Goal: Information Seeking & Learning: Check status

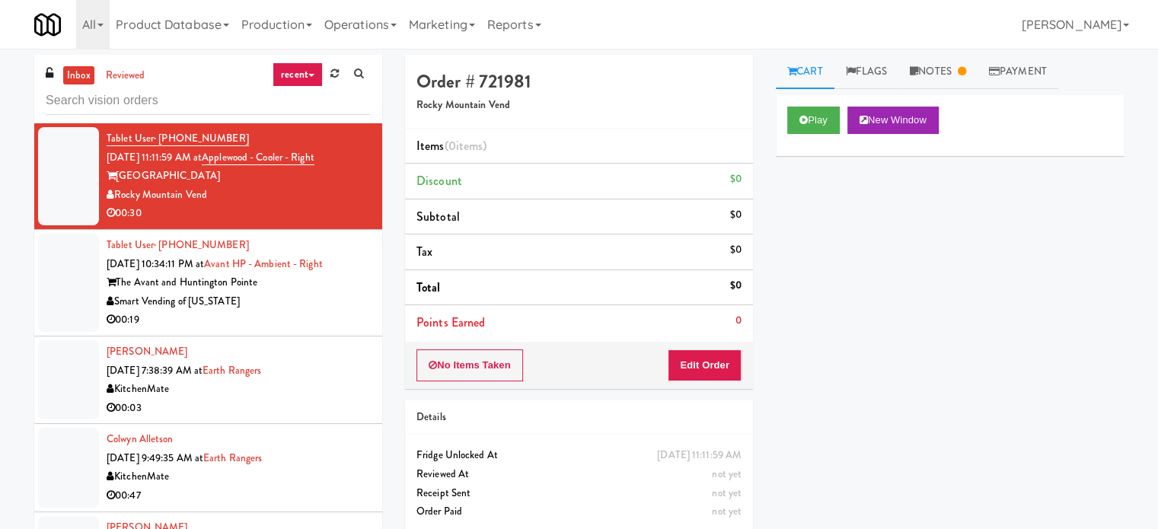
click at [311, 72] on link "recent" at bounding box center [297, 74] width 50 height 24
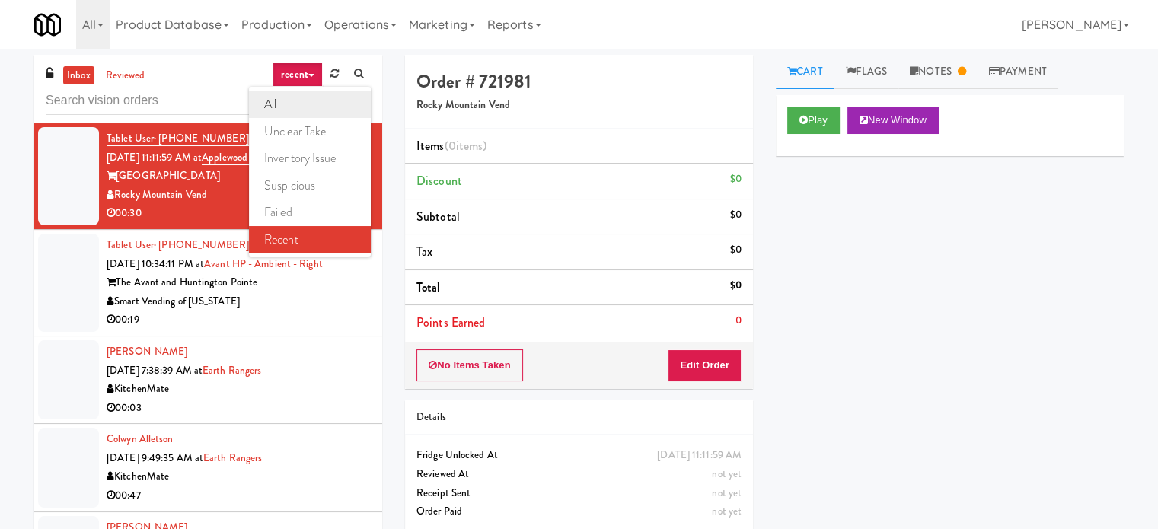
click at [295, 104] on link "all" at bounding box center [310, 104] width 122 height 27
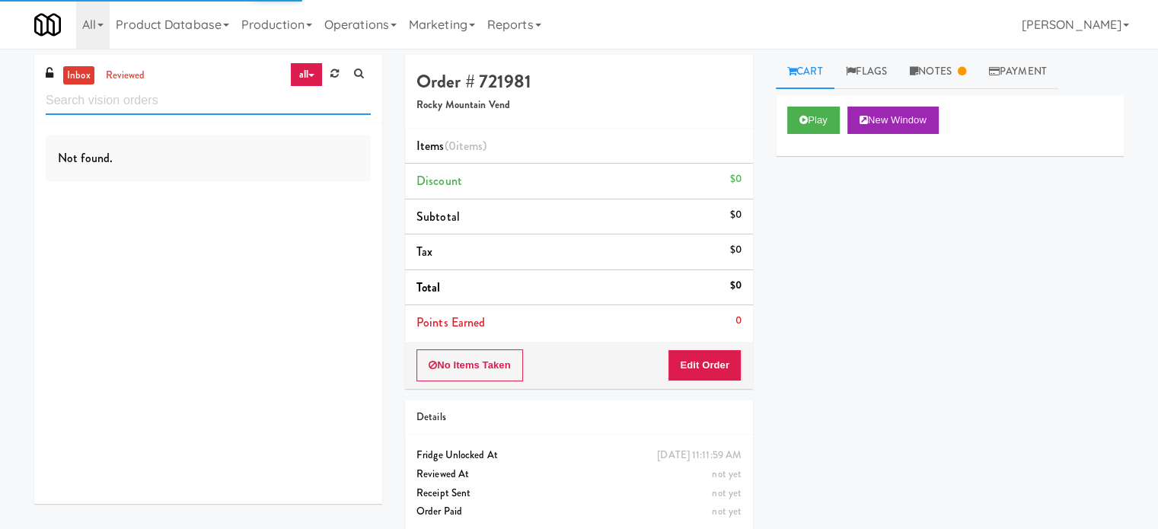
click at [139, 98] on input "text" at bounding box center [208, 101] width 325 height 28
paste input "2200 Progress - Left - Fridge"
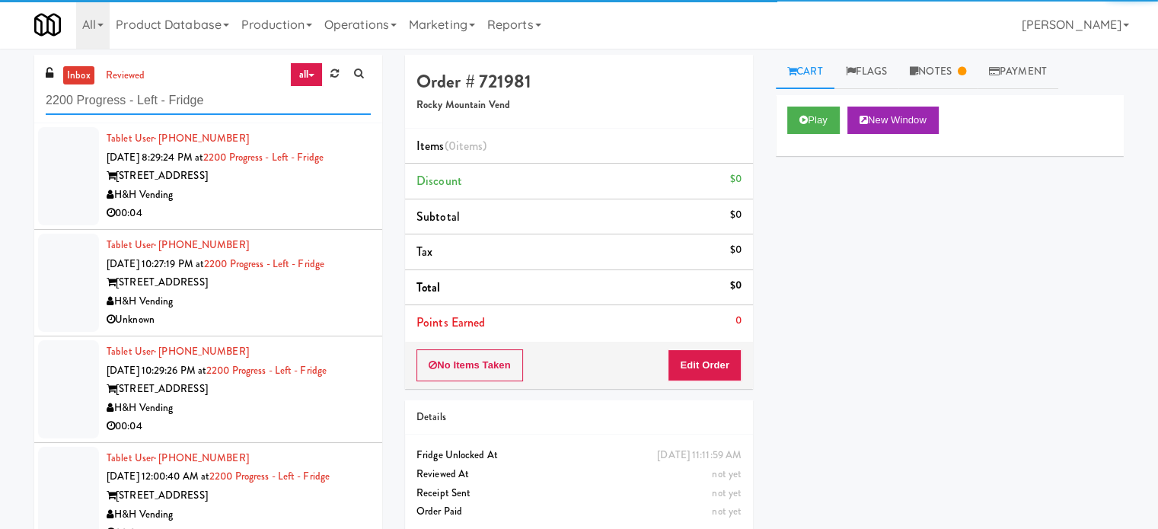
type input "2200 Progress - Left - Fridge"
click at [266, 213] on div "00:04" at bounding box center [239, 213] width 264 height 19
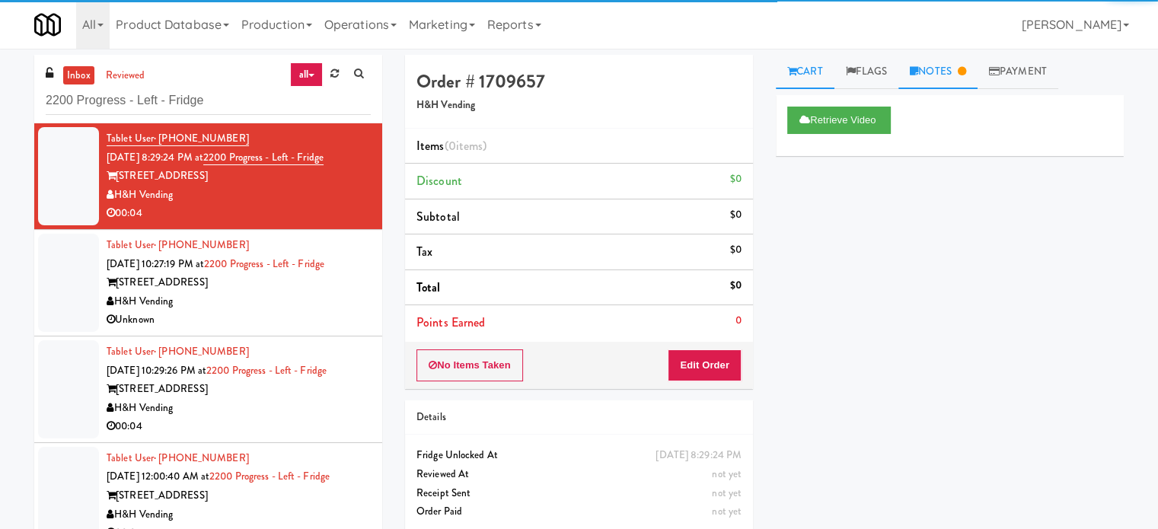
click at [954, 60] on link "Notes" at bounding box center [937, 72] width 79 height 34
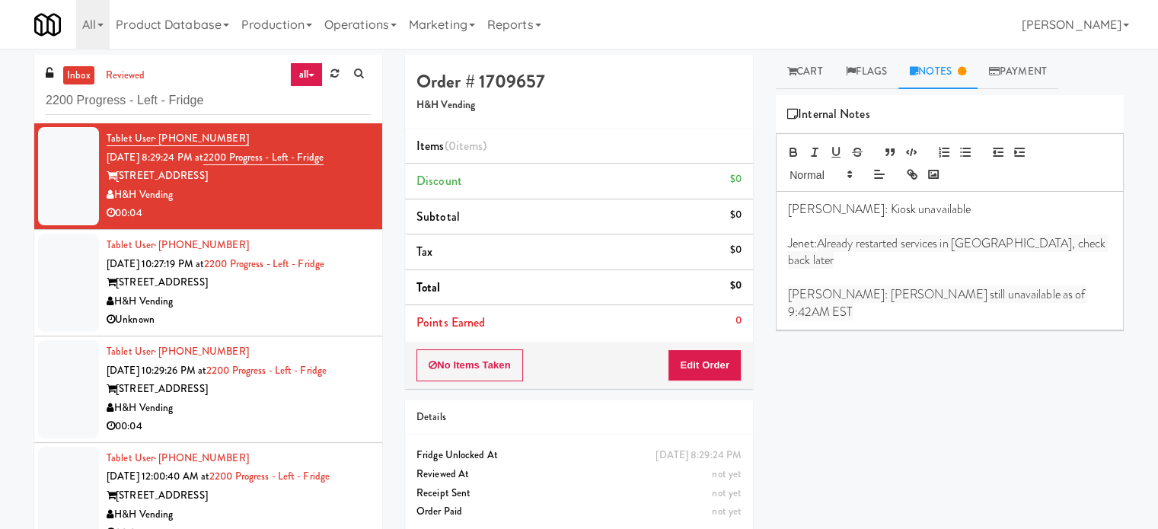
click at [326, 300] on div "H&H Vending" at bounding box center [239, 301] width 264 height 19
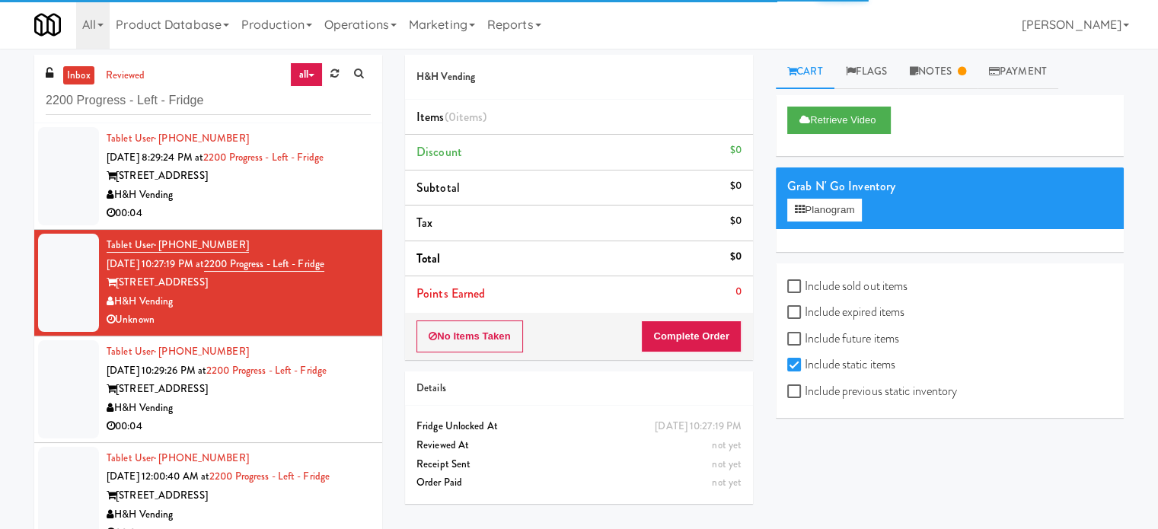
click at [317, 417] on div "00:04" at bounding box center [239, 426] width 264 height 19
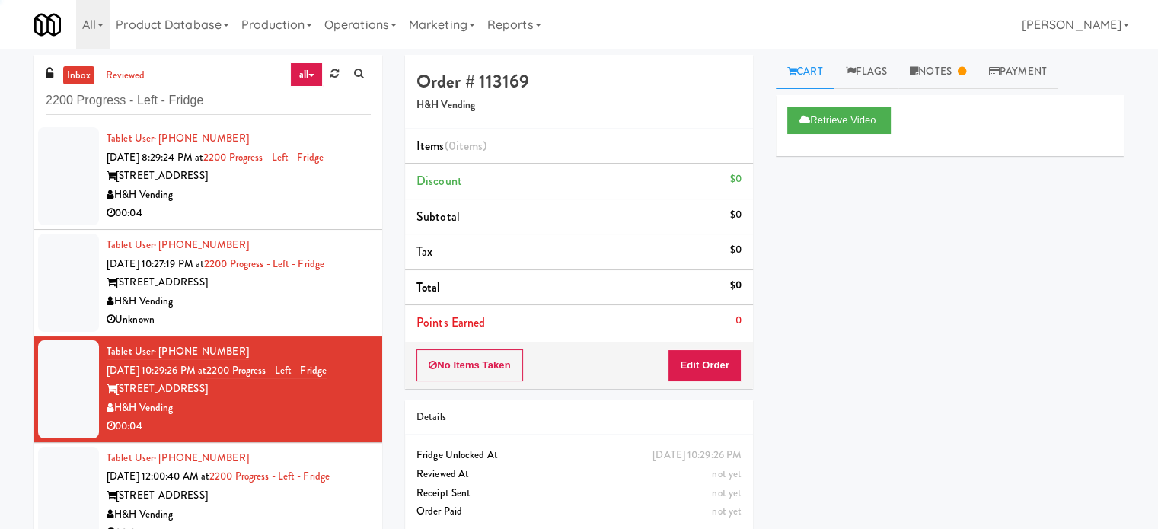
scroll to position [381, 0]
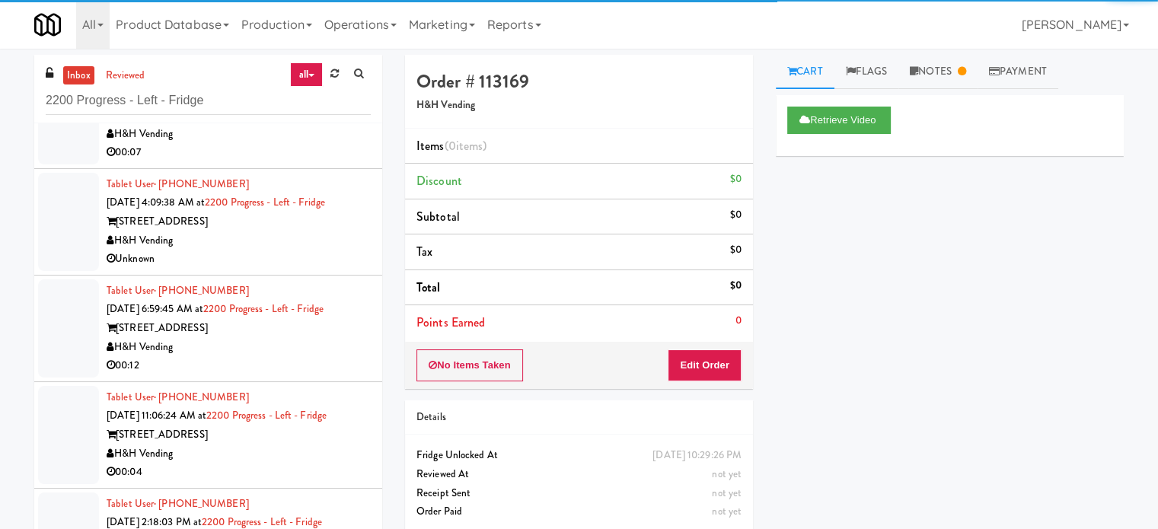
click at [317, 272] on li "Tablet User · (773) 339-8944 [DATE] 4:09:38 AM at 2200 Progress - Left - Fridge…" at bounding box center [208, 222] width 348 height 107
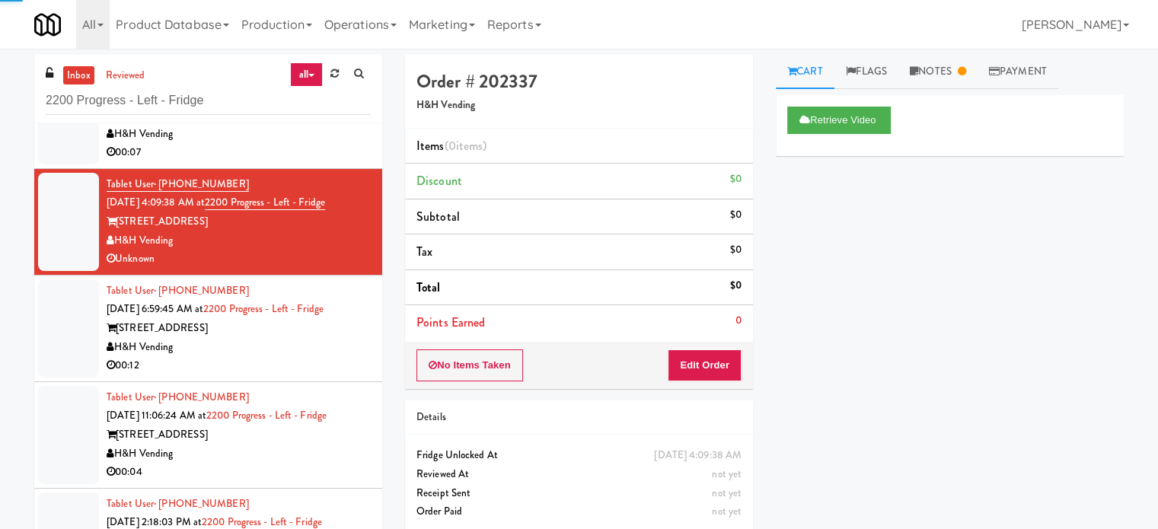
click at [283, 386] on li "Tablet User · (708) 899-9129 [DATE] 11:06:24 AM at 2200 Progress - Left - Fridg…" at bounding box center [208, 435] width 348 height 107
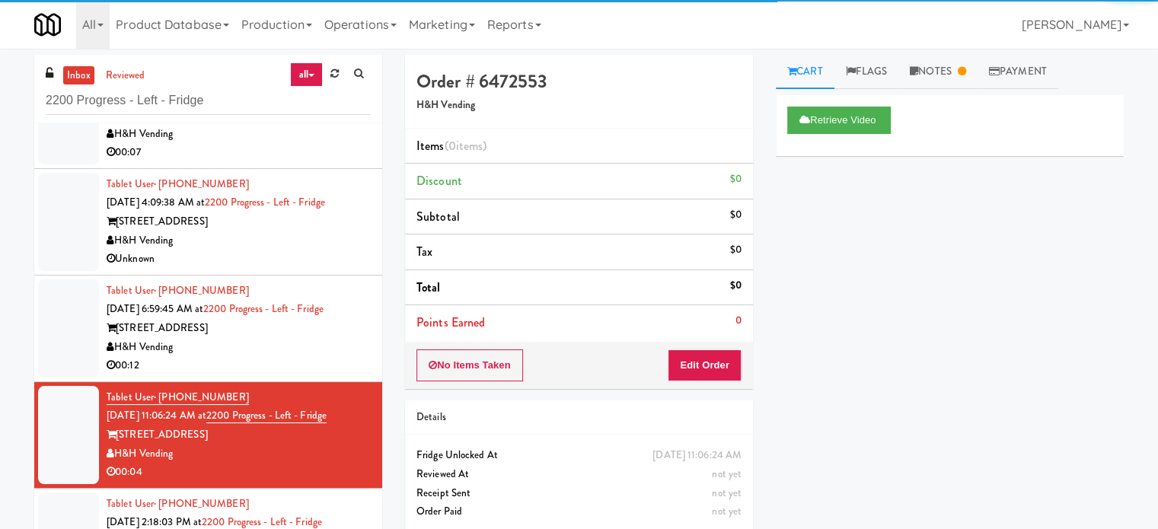
drag, startPoint x: 317, startPoint y: 365, endPoint x: 323, endPoint y: 355, distance: 11.4
click at [317, 366] on div "00:12" at bounding box center [239, 365] width 264 height 19
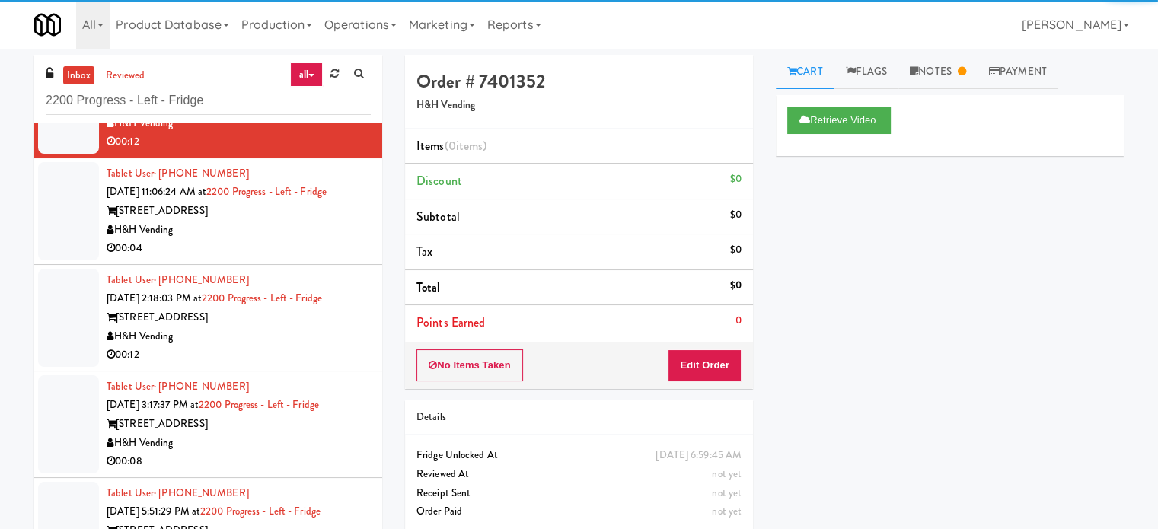
scroll to position [607, 0]
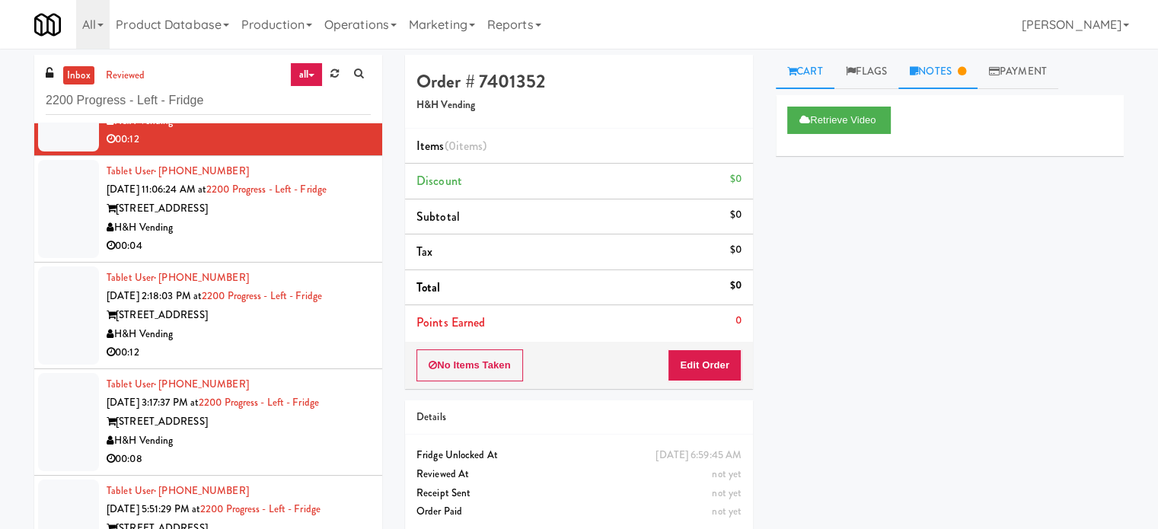
click at [944, 78] on link "Notes" at bounding box center [937, 72] width 79 height 34
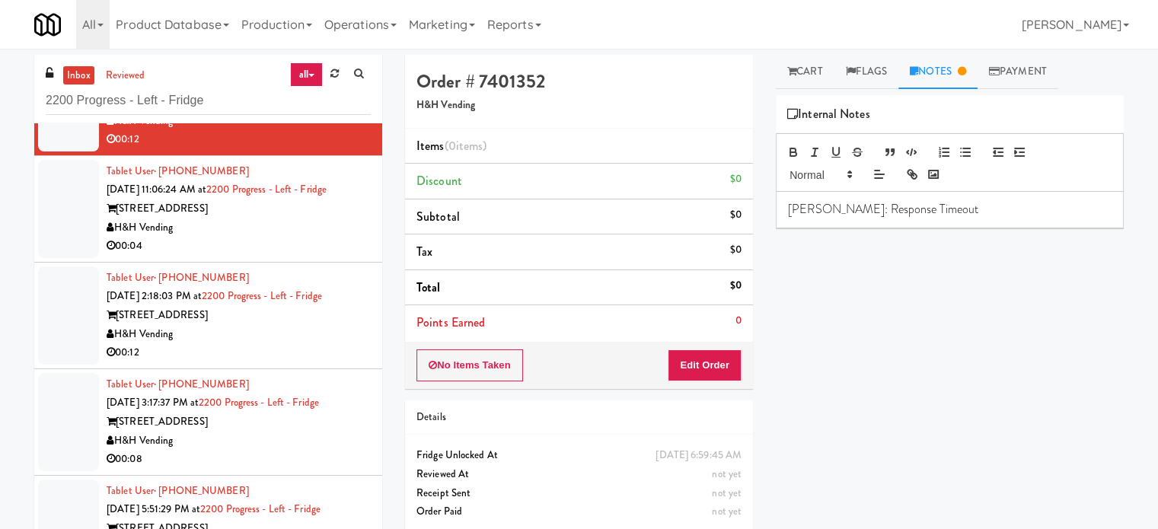
click at [331, 241] on div "00:04" at bounding box center [239, 246] width 264 height 19
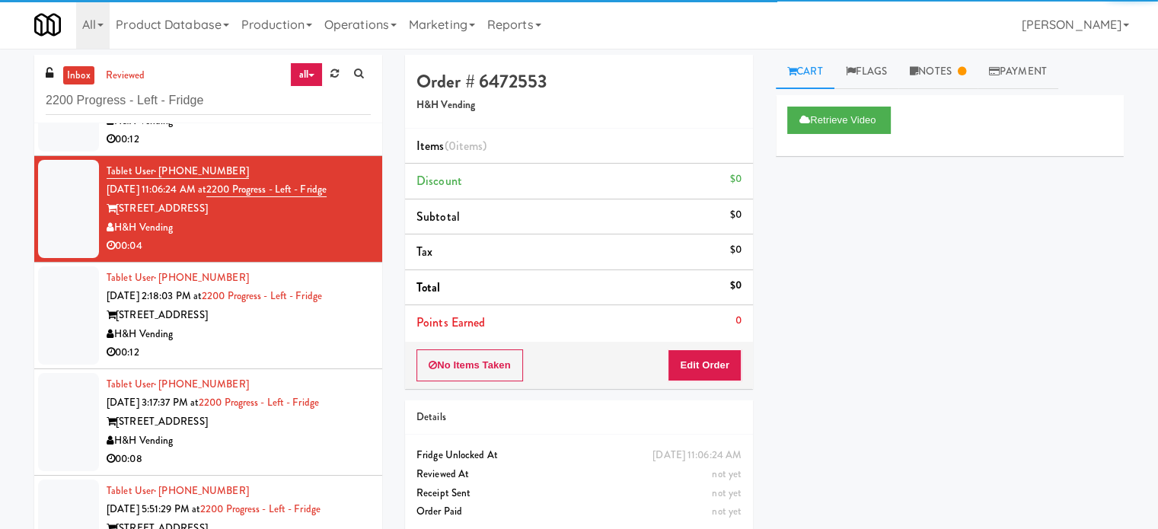
click at [322, 344] on div "00:12" at bounding box center [239, 352] width 264 height 19
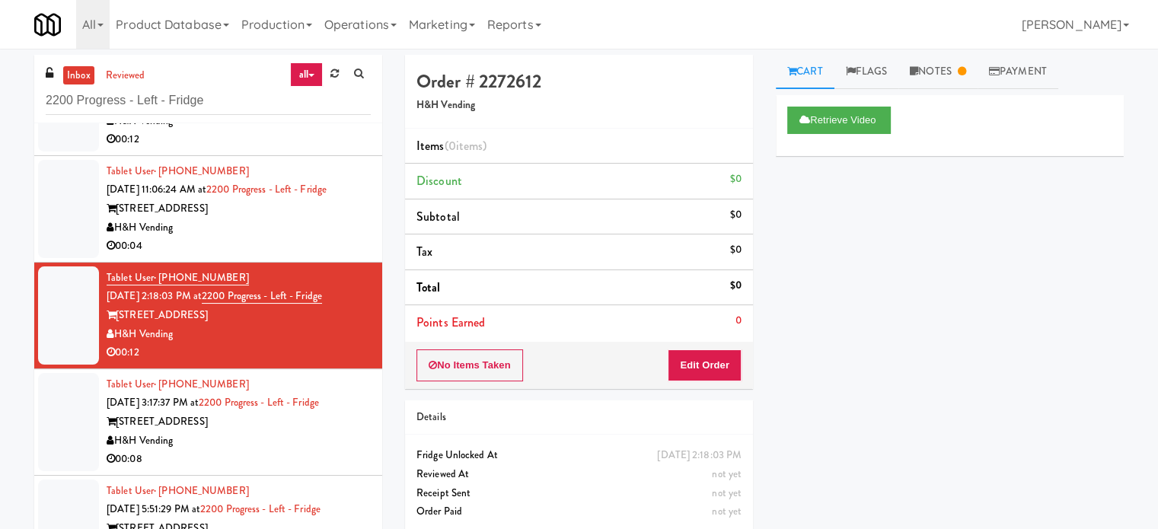
click at [321, 445] on div "H&H Vending" at bounding box center [239, 441] width 264 height 19
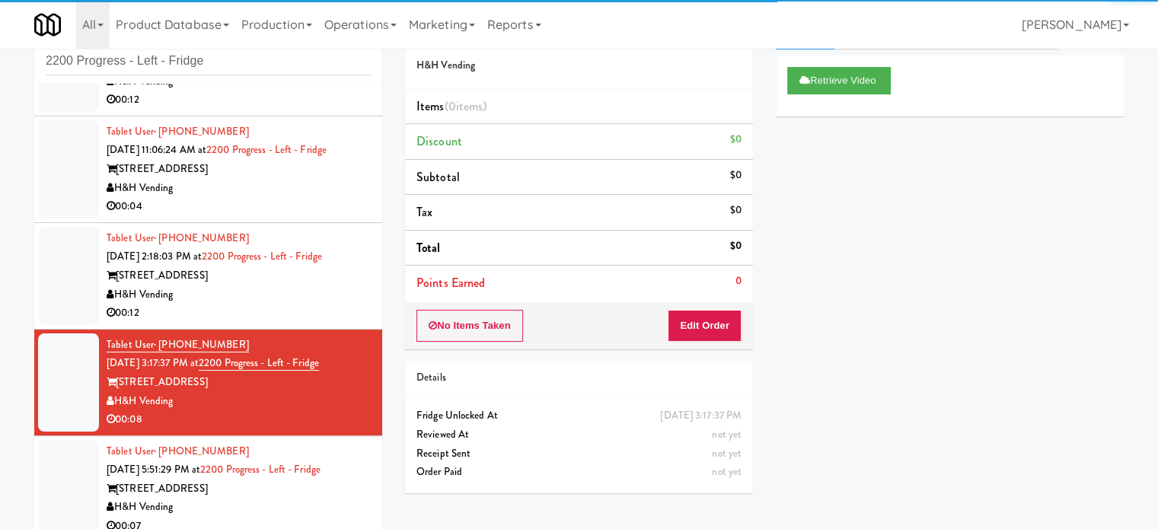
scroll to position [62, 0]
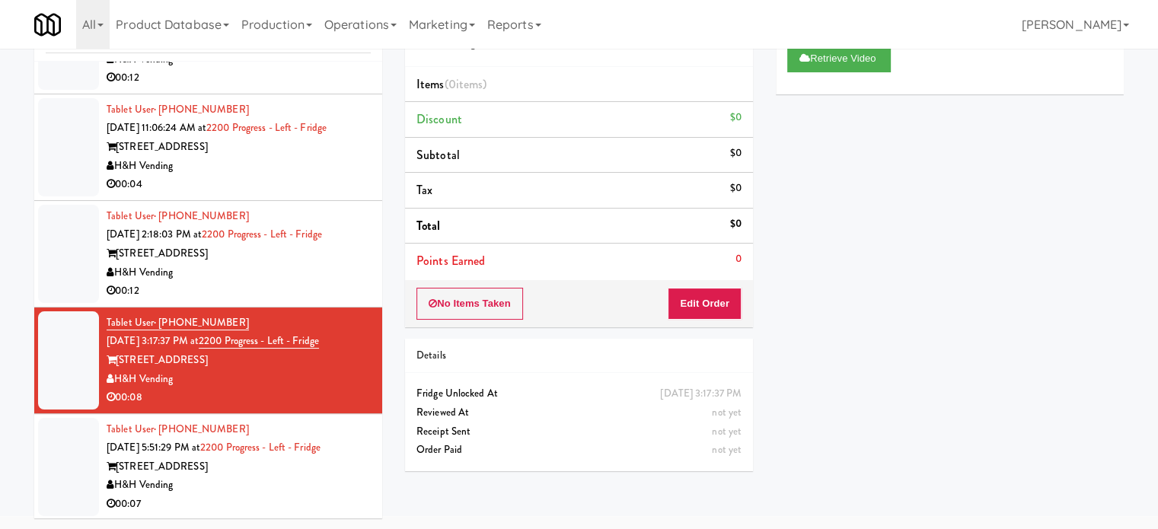
drag, startPoint x: 351, startPoint y: 336, endPoint x: 221, endPoint y: 341, distance: 130.2
click at [221, 341] on div "Tablet User · (312) 622-0666 [DATE] 3:17:37 PM at 2200 Progress - Left - Fridge…" at bounding box center [239, 361] width 264 height 94
copy span "2200 Progress - Left - Fridge"
click at [317, 263] on div "H&H Vending" at bounding box center [239, 272] width 264 height 19
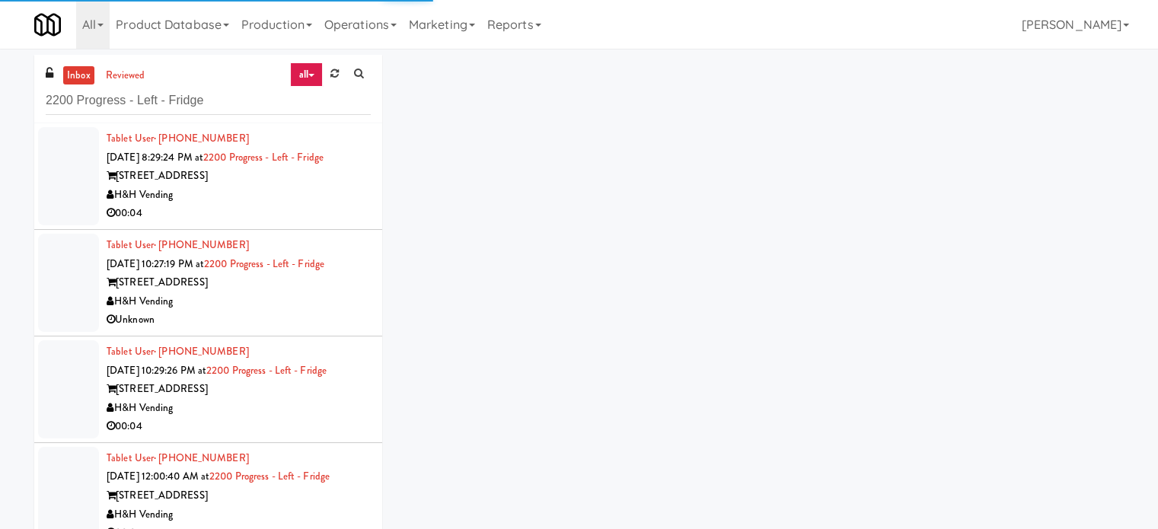
drag, startPoint x: 268, startPoint y: 197, endPoint x: 308, endPoint y: 196, distance: 39.6
click at [268, 197] on div "H&H Vending" at bounding box center [239, 195] width 264 height 19
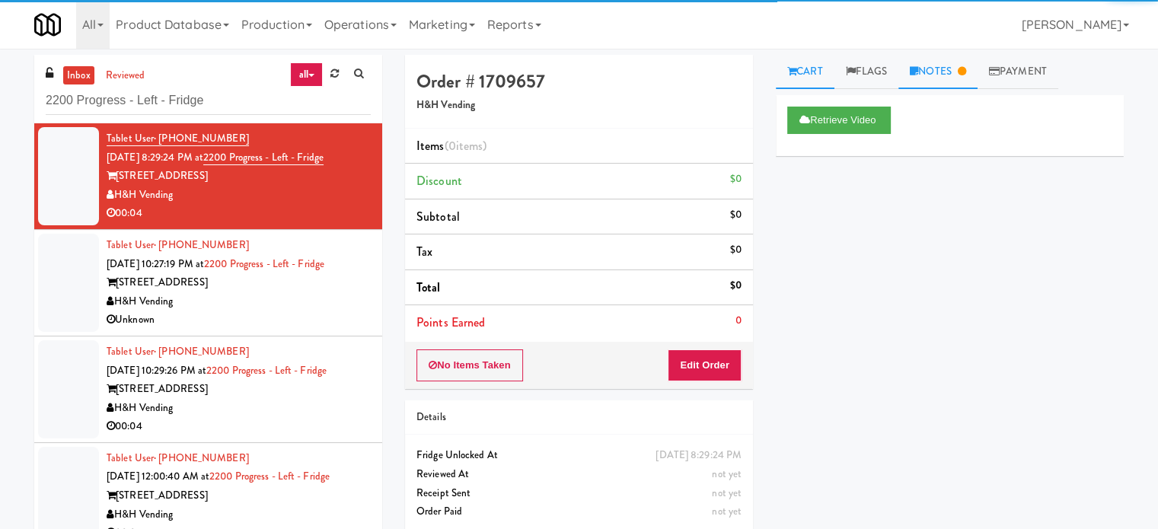
click at [927, 78] on link "Notes" at bounding box center [937, 72] width 79 height 34
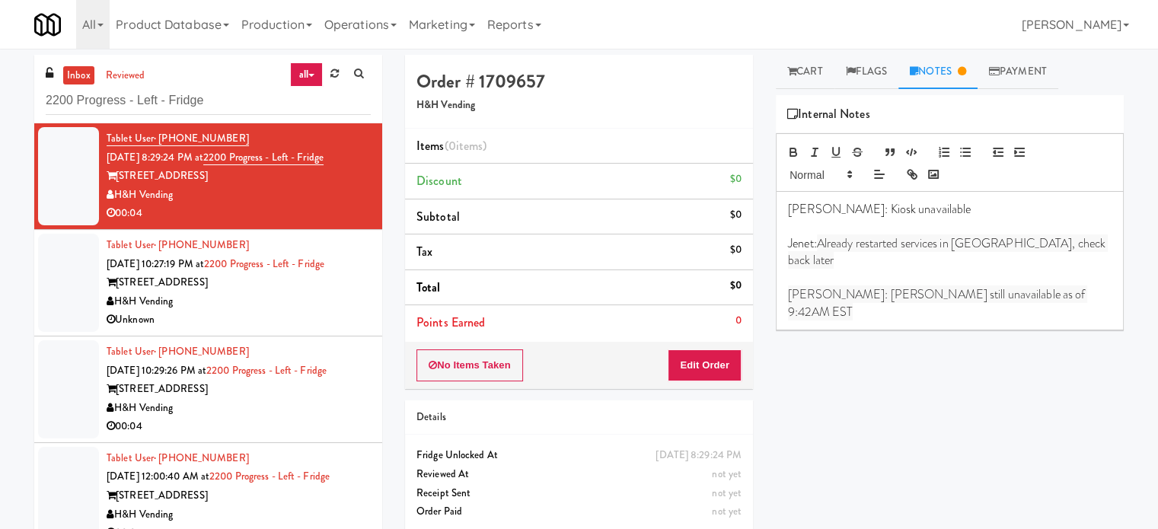
click at [845, 246] on span "Already restarted services in [GEOGRAPHIC_DATA], check back later" at bounding box center [948, 251] width 320 height 34
click at [844, 247] on span "Already restarted services in [GEOGRAPHIC_DATA], check back later" at bounding box center [948, 251] width 320 height 34
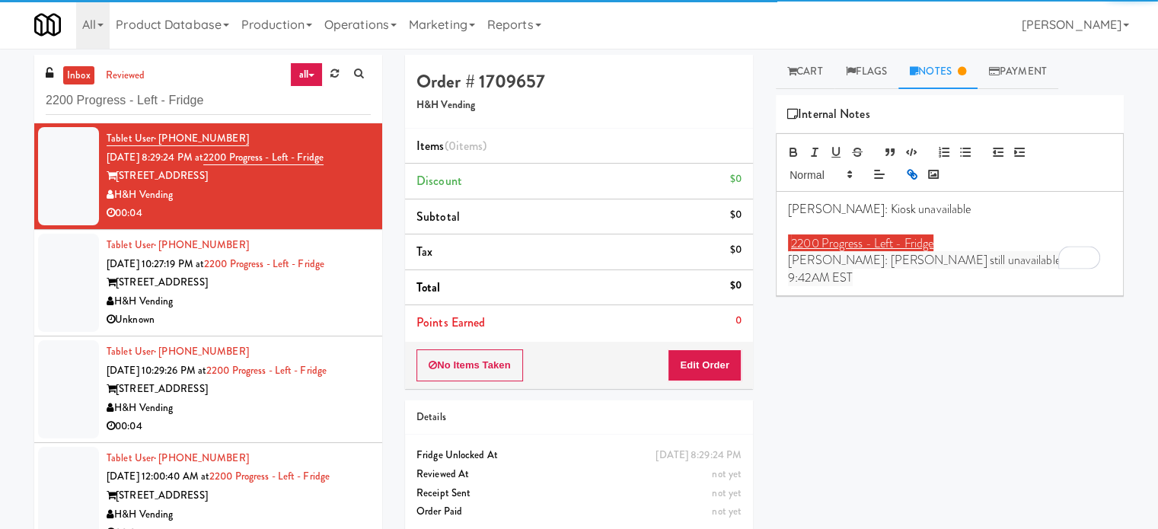
click at [362, 315] on li "Tablet User · (312) 622-0666 [DATE] 10:27:19 PM at 2200 Progress - Left - Fridg…" at bounding box center [208, 283] width 348 height 107
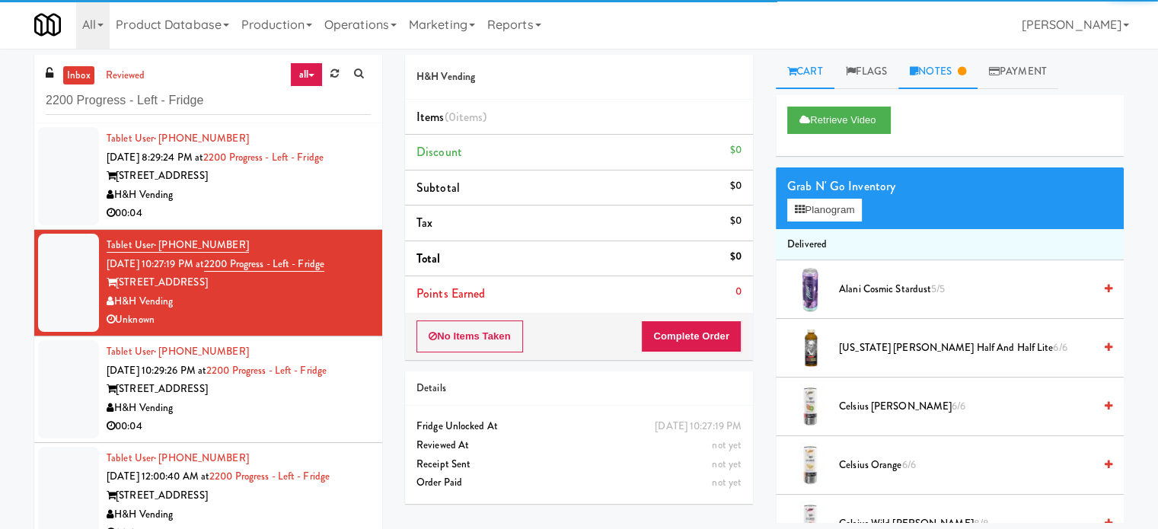
click at [953, 72] on link "Notes" at bounding box center [937, 72] width 79 height 34
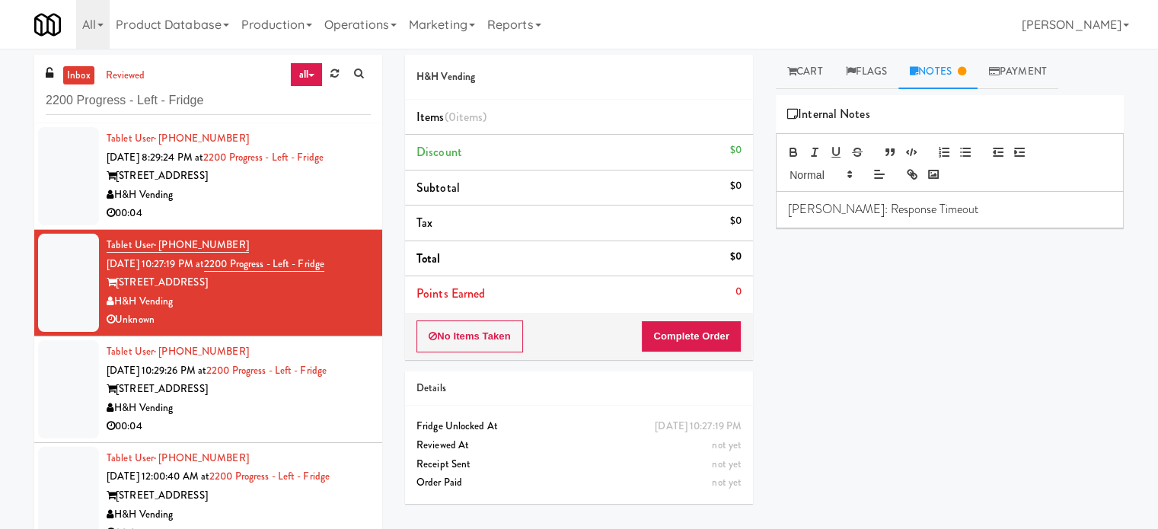
drag, startPoint x: 960, startPoint y: 183, endPoint x: 948, endPoint y: 200, distance: 20.7
click at [958, 189] on div at bounding box center [950, 162] width 348 height 59
click at [942, 204] on p "[PERSON_NAME]: Response Timeout" at bounding box center [949, 209] width 323 height 17
click at [334, 410] on div "H&H Vending" at bounding box center [239, 408] width 264 height 19
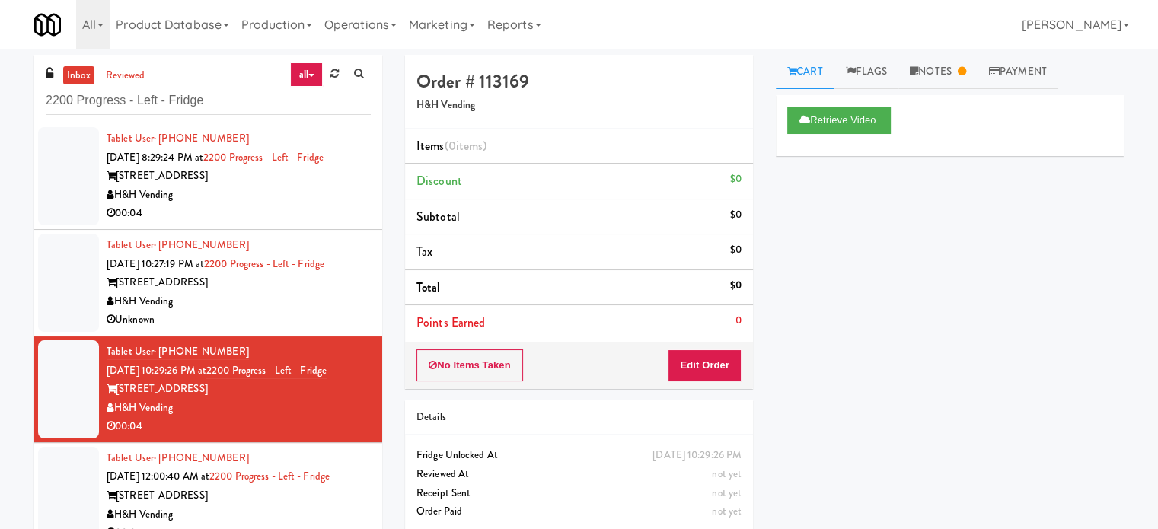
drag, startPoint x: 328, startPoint y: 308, endPoint x: 715, endPoint y: 178, distance: 407.7
click at [329, 308] on div "H&H Vending" at bounding box center [239, 301] width 264 height 19
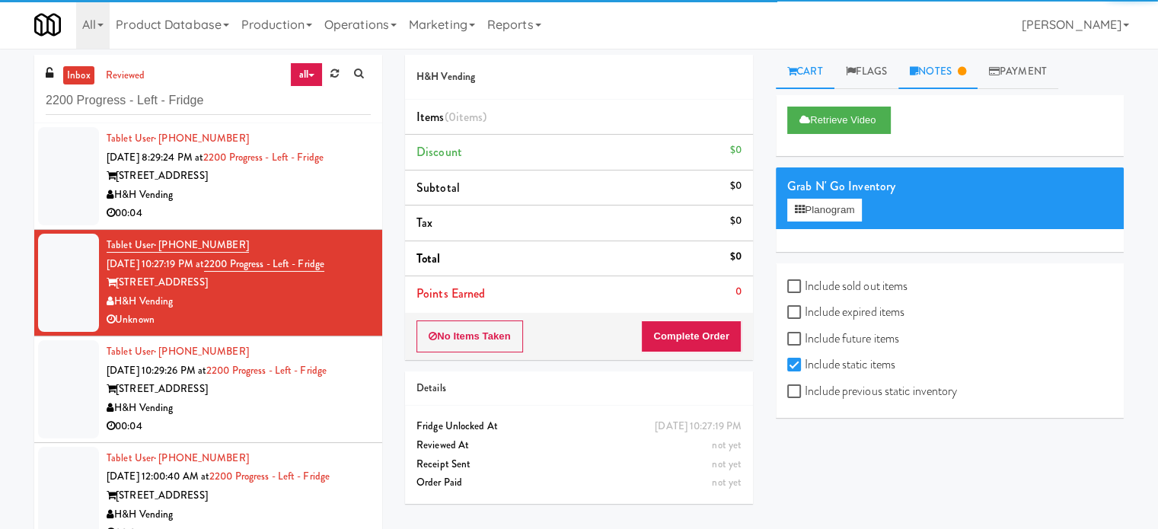
click at [956, 69] on link "Notes" at bounding box center [937, 72] width 79 height 34
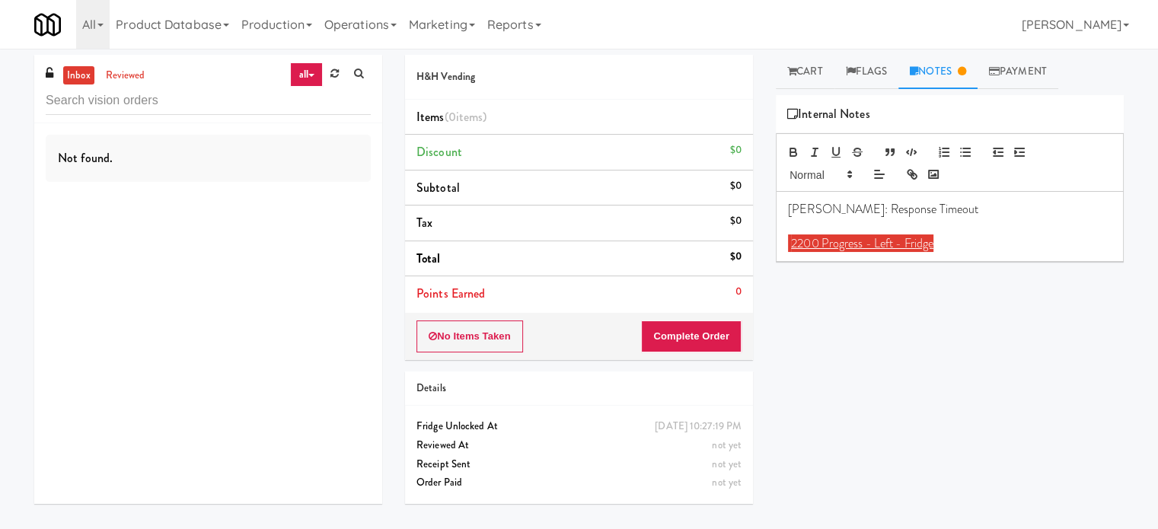
click at [908, 234] on div "[PERSON_NAME]: Response Timeout 2200 Progress - Left - Fridge" at bounding box center [949, 226] width 346 height 69
click at [908, 234] on link "2200 Progress - Left - Fridge" at bounding box center [862, 243] width 142 height 18
click at [908, 234] on div "[PERSON_NAME]: Response Timeout 2200 Progress - Left - Fridge" at bounding box center [949, 226] width 346 height 69
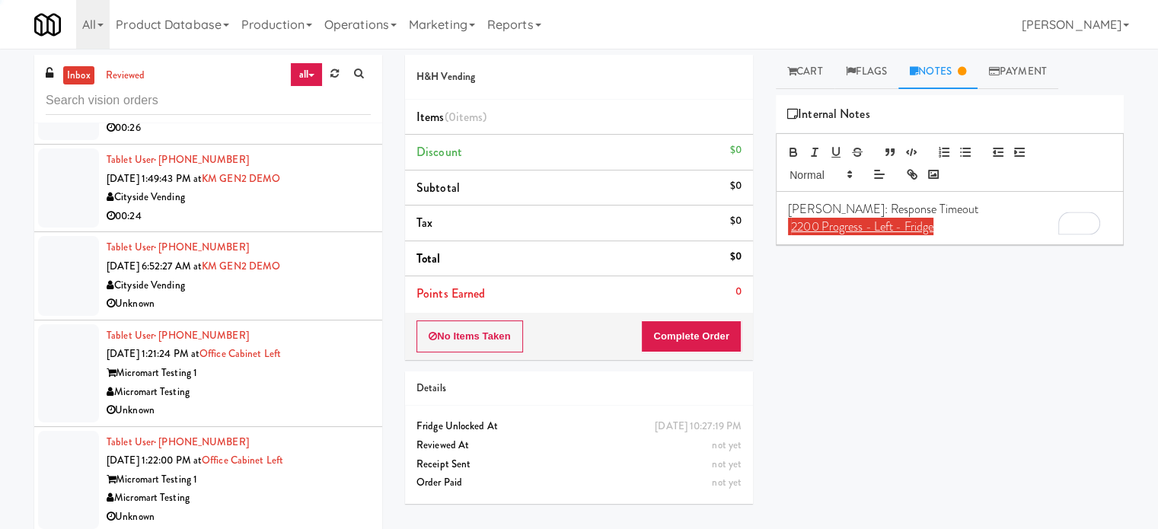
scroll to position [3243, 0]
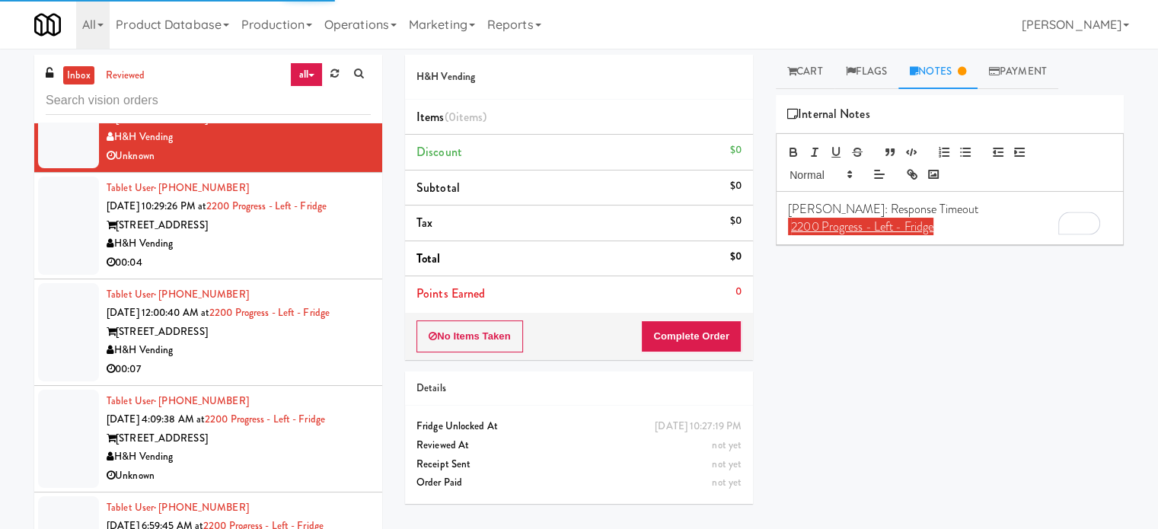
click at [915, 221] on link "2200 Progress - Left - Fridge" at bounding box center [862, 227] width 142 height 18
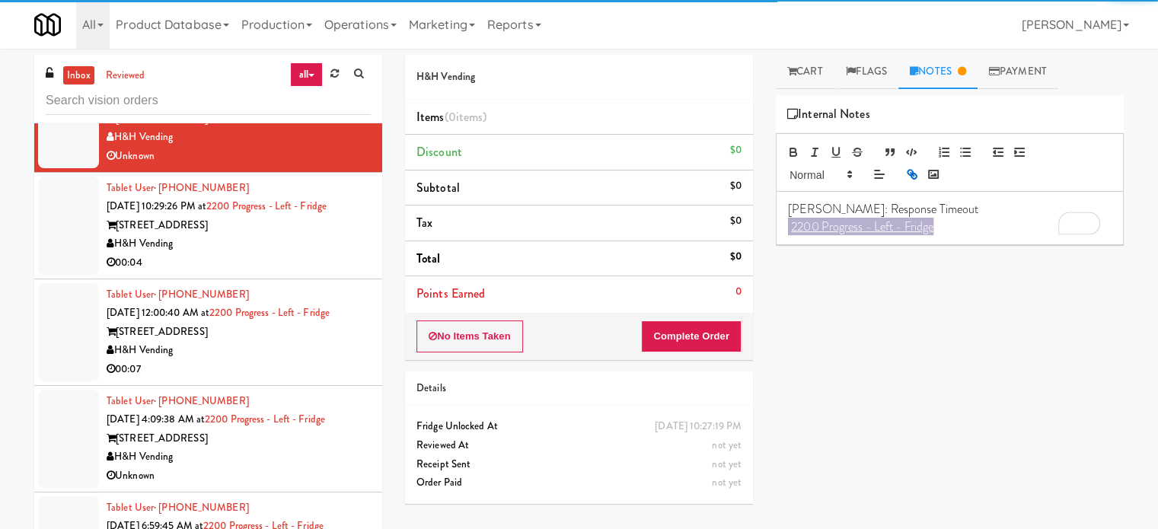
click at [915, 221] on link "2200 Progress - Left - Fridge" at bounding box center [862, 227] width 142 height 18
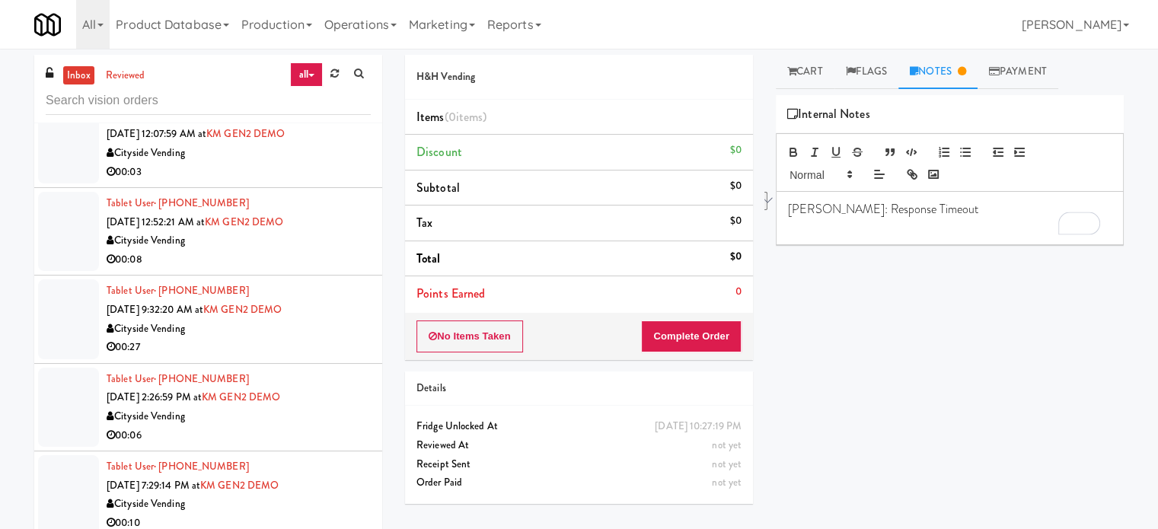
scroll to position [0, 0]
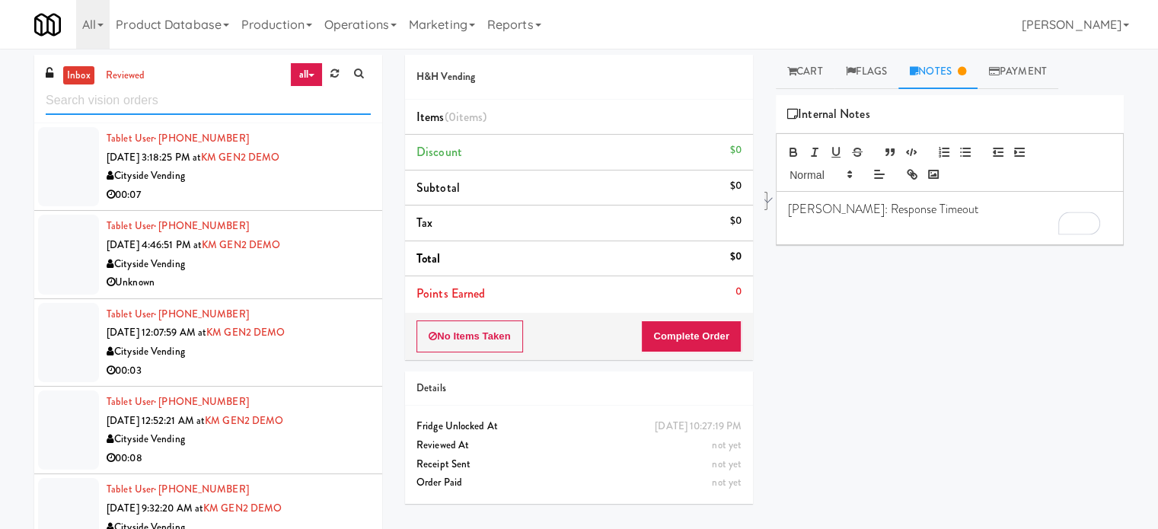
click at [219, 99] on input "text" at bounding box center [208, 101] width 325 height 28
paste input "2200 Progress - Left - Fridge"
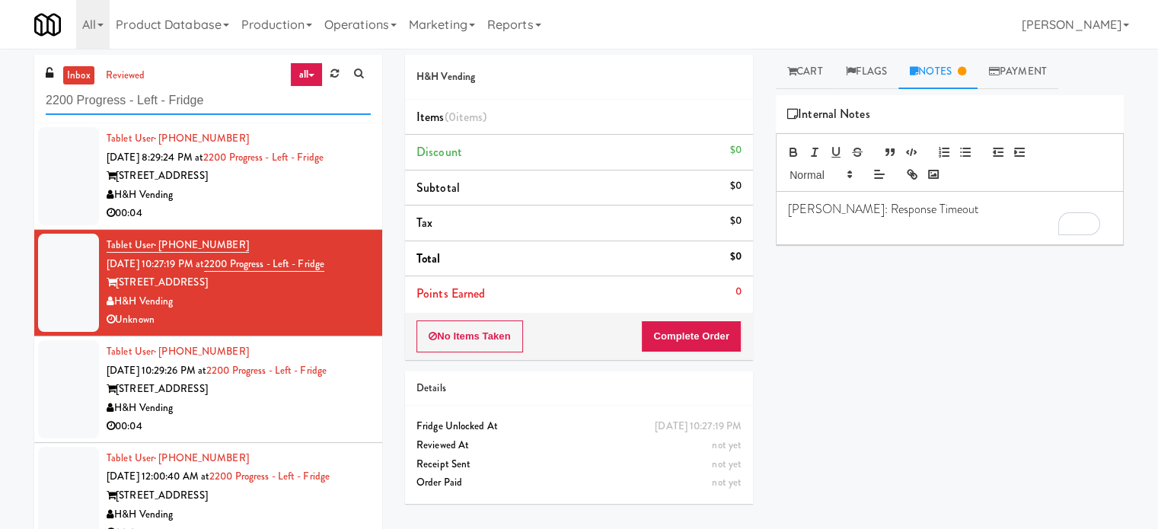
type input "2200 Progress - Left - Fridge"
click at [305, 184] on div "[STREET_ADDRESS]" at bounding box center [239, 176] width 264 height 19
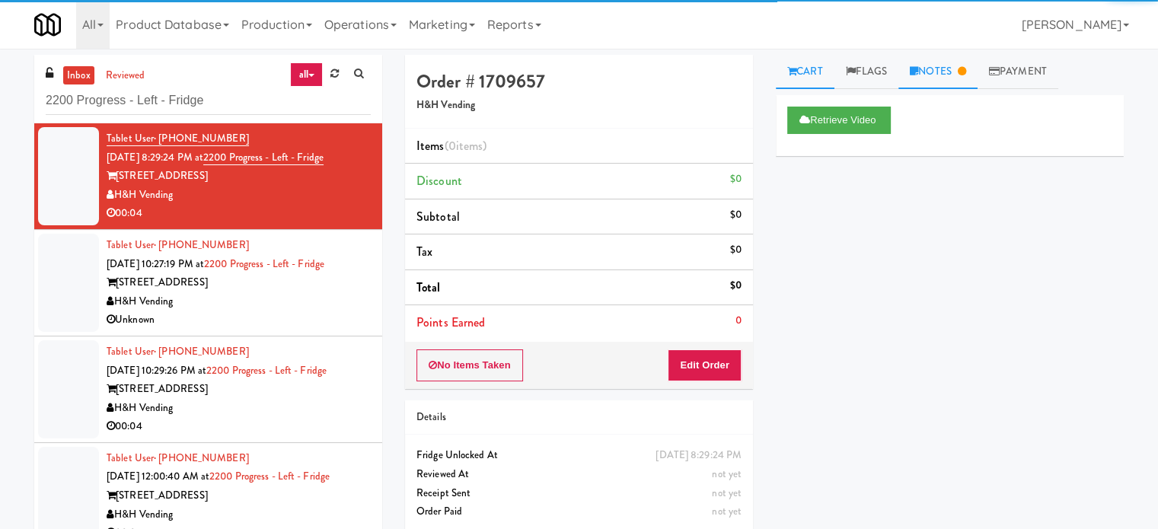
click at [957, 72] on link "Notes" at bounding box center [937, 72] width 79 height 34
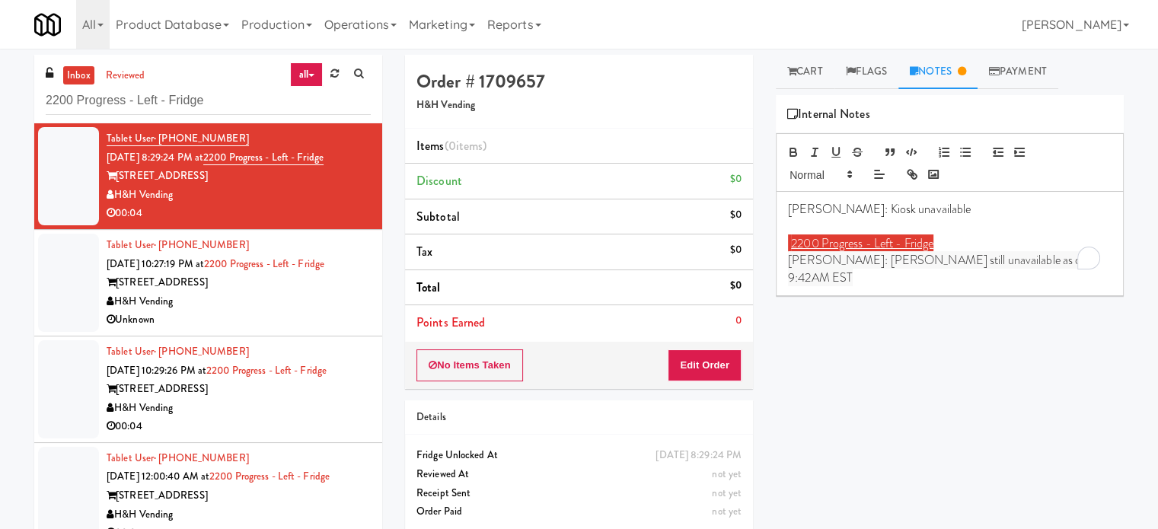
click at [903, 237] on link "2200 Progress - Left - Fridge" at bounding box center [862, 243] width 142 height 18
click at [905, 234] on link "2200 Progress - Left - Fridge" at bounding box center [862, 243] width 142 height 18
click at [928, 235] on link "2200 Progress - Left - Fridge" at bounding box center [862, 243] width 142 height 18
click at [933, 237] on link "2200 Progress - Left - Fridge" at bounding box center [862, 243] width 142 height 18
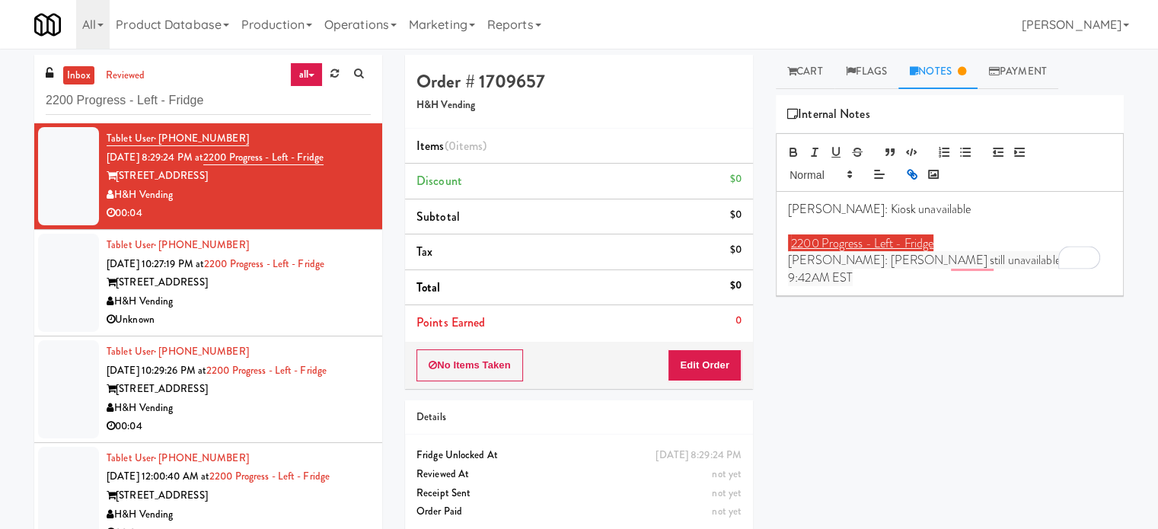
click at [945, 239] on p "2200 Progress - Left - Fridge" at bounding box center [949, 243] width 323 height 17
click at [945, 238] on p "2200 Progress - Left - Fridge" at bounding box center [949, 243] width 323 height 17
click at [944, 247] on p "2200 Progress - Left - Fridge" at bounding box center [949, 243] width 323 height 17
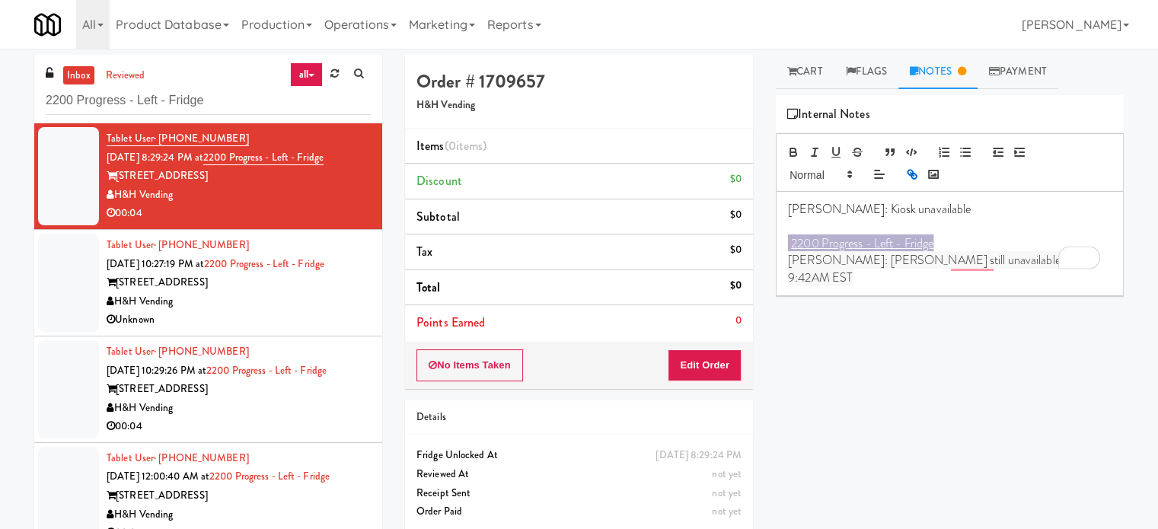
click at [944, 247] on p "2200 Progress - Left - Fridge" at bounding box center [949, 243] width 323 height 17
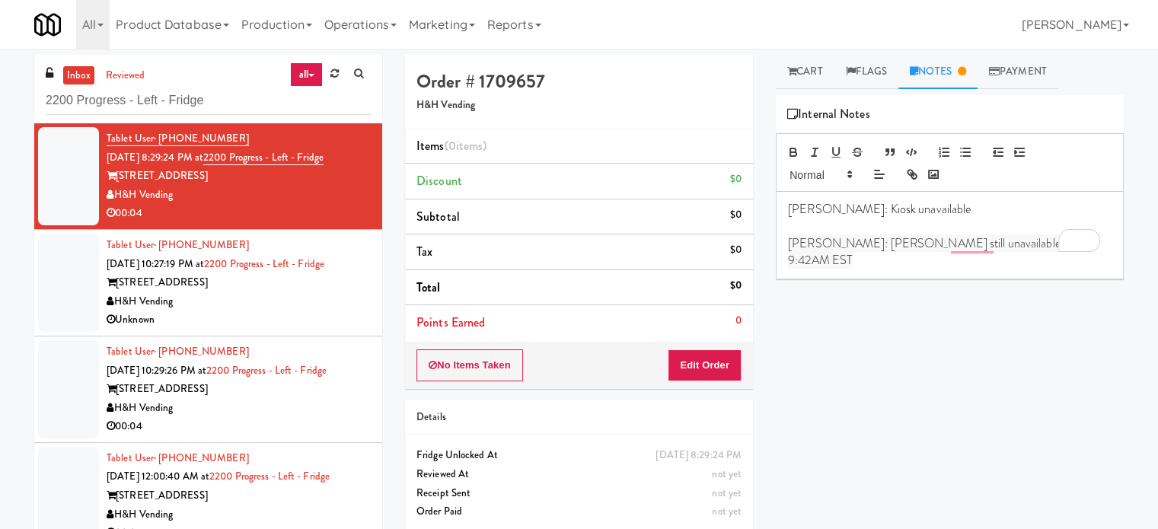
click at [820, 225] on p "To enrich screen reader interactions, please activate Accessibility in Grammarl…" at bounding box center [949, 226] width 323 height 17
drag, startPoint x: 1018, startPoint y: 252, endPoint x: 1027, endPoint y: 241, distance: 14.2
click at [1018, 253] on div "[PERSON_NAME]: Kiosk unavailable [PERSON_NAME]: [PERSON_NAME] still unavailable…" at bounding box center [949, 235] width 346 height 87
click at [936, 285] on span "Jenet: Already restarted services in [GEOGRAPHIC_DATA], check back later" at bounding box center [949, 302] width 322 height 34
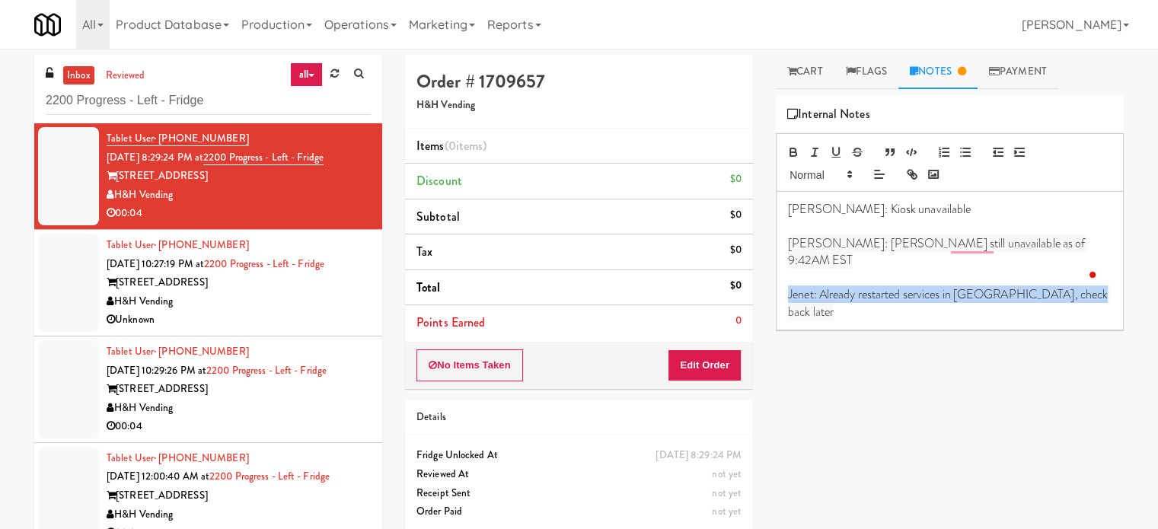
click at [936, 285] on span "Jenet: Already restarted services in [GEOGRAPHIC_DATA], check back later" at bounding box center [949, 302] width 322 height 34
copy span "Jenet: Already restarted services in [GEOGRAPHIC_DATA], check back later"
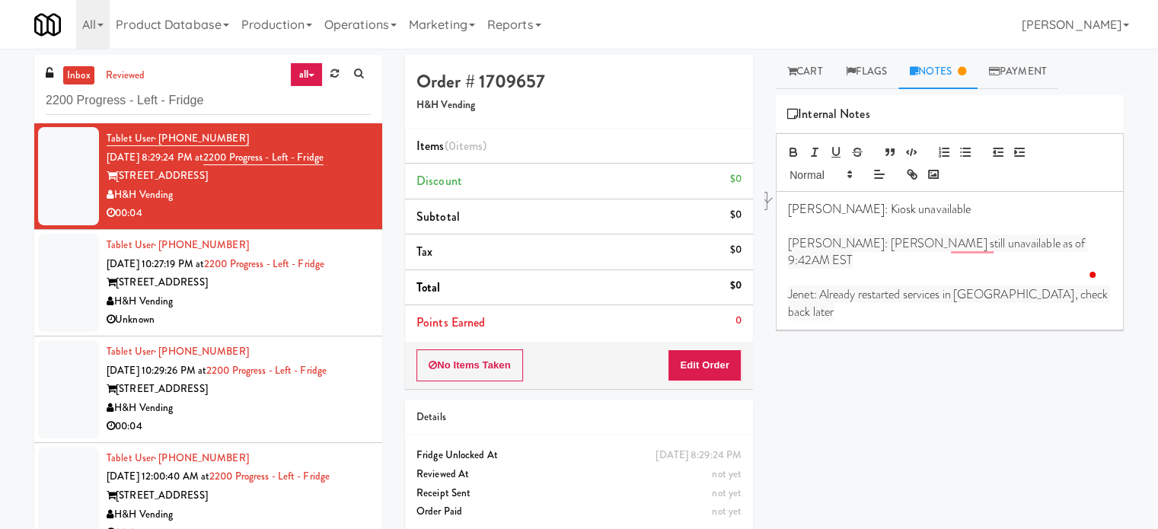
drag, startPoint x: 295, startPoint y: 313, endPoint x: 311, endPoint y: 314, distance: 15.2
click at [295, 314] on div "Unknown" at bounding box center [239, 320] width 264 height 19
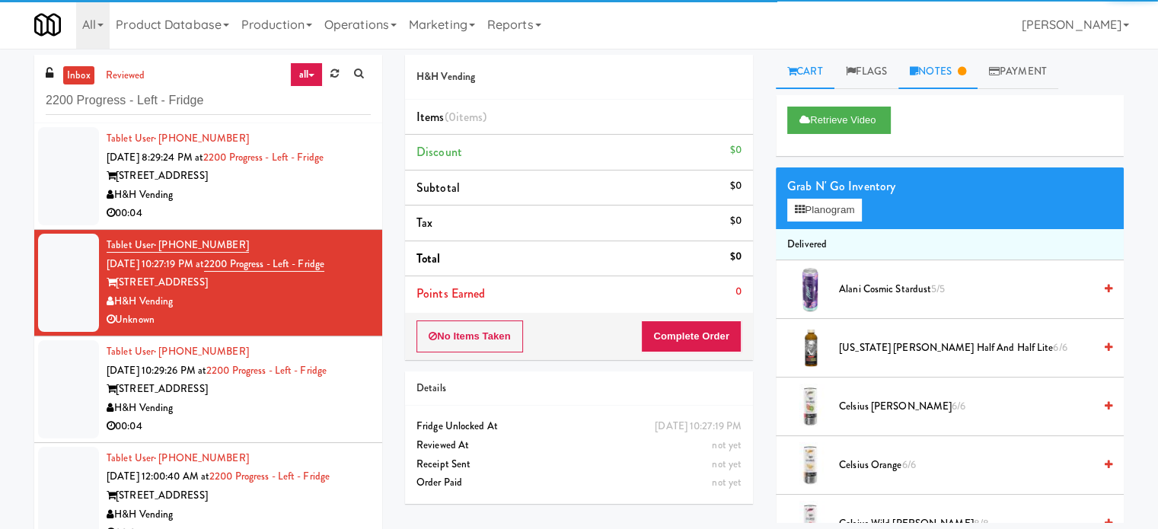
click at [944, 74] on link "Notes" at bounding box center [937, 72] width 79 height 34
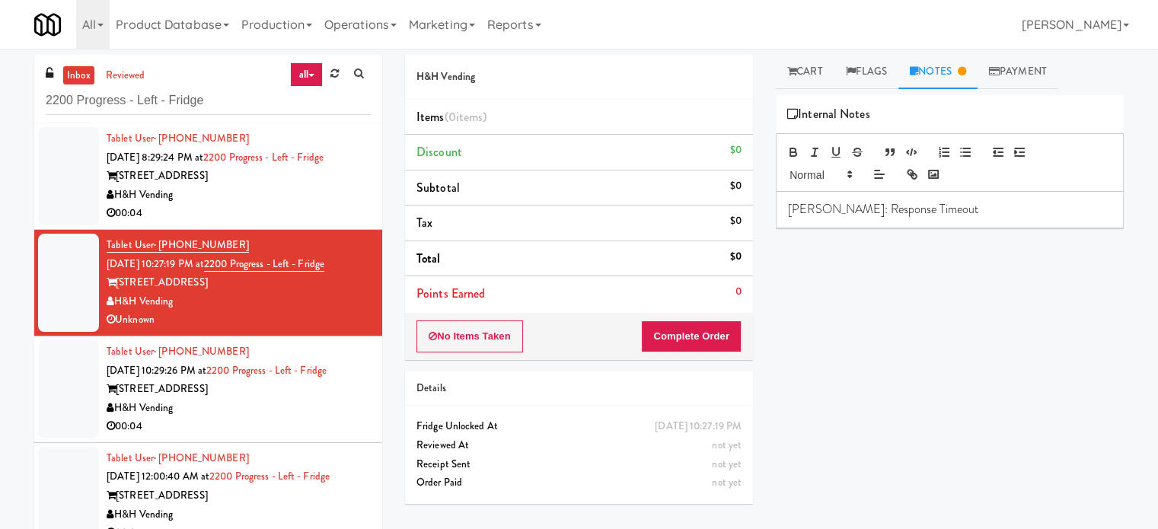
click at [964, 205] on p "[PERSON_NAME]: Response Timeout" at bounding box center [949, 209] width 323 height 17
click at [302, 425] on div "00:04" at bounding box center [239, 426] width 264 height 19
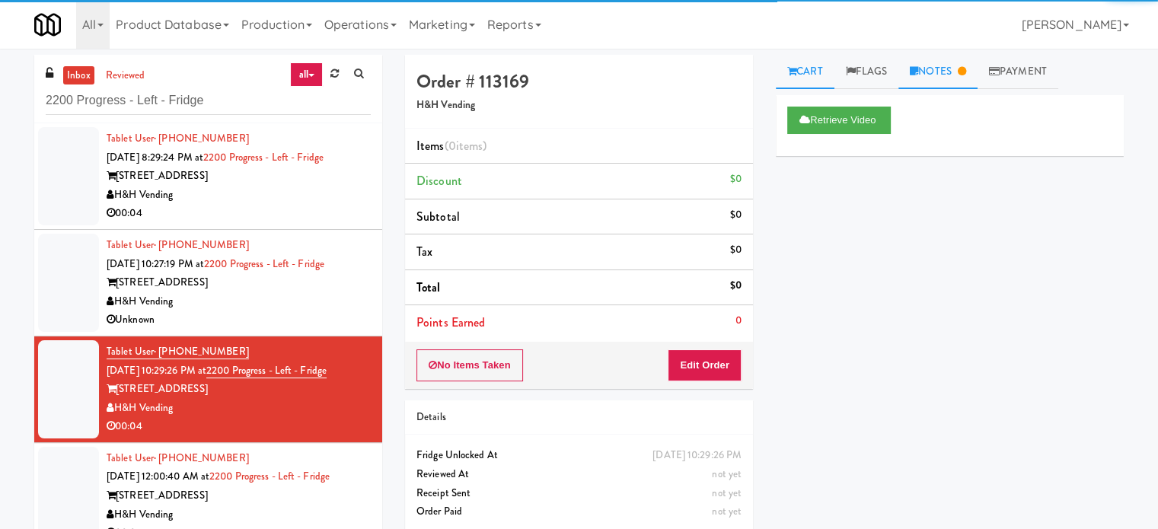
click at [950, 65] on link "Notes" at bounding box center [937, 72] width 79 height 34
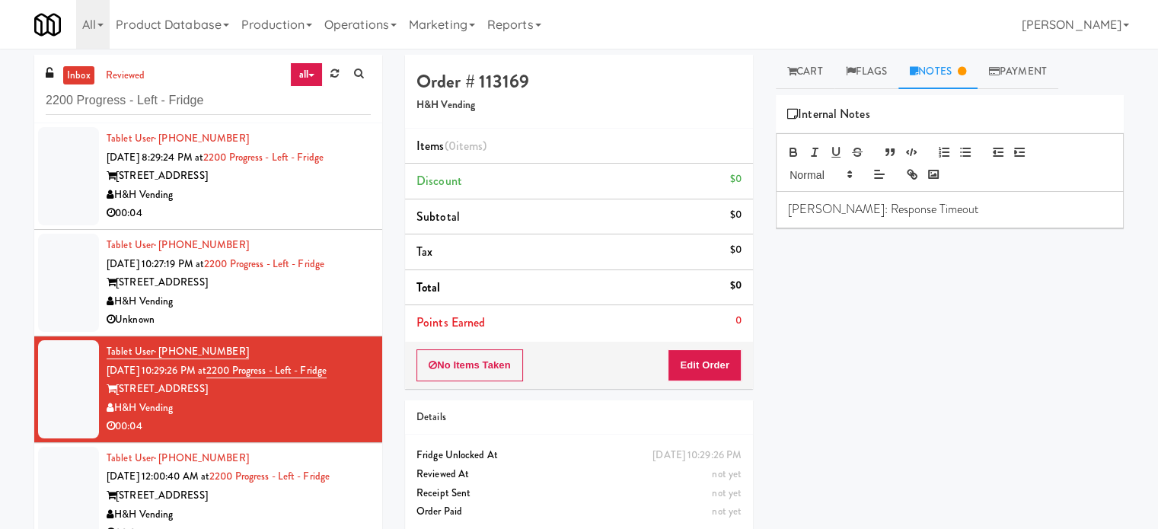
click at [936, 199] on div "[PERSON_NAME]: Response Timeout" at bounding box center [949, 209] width 346 height 35
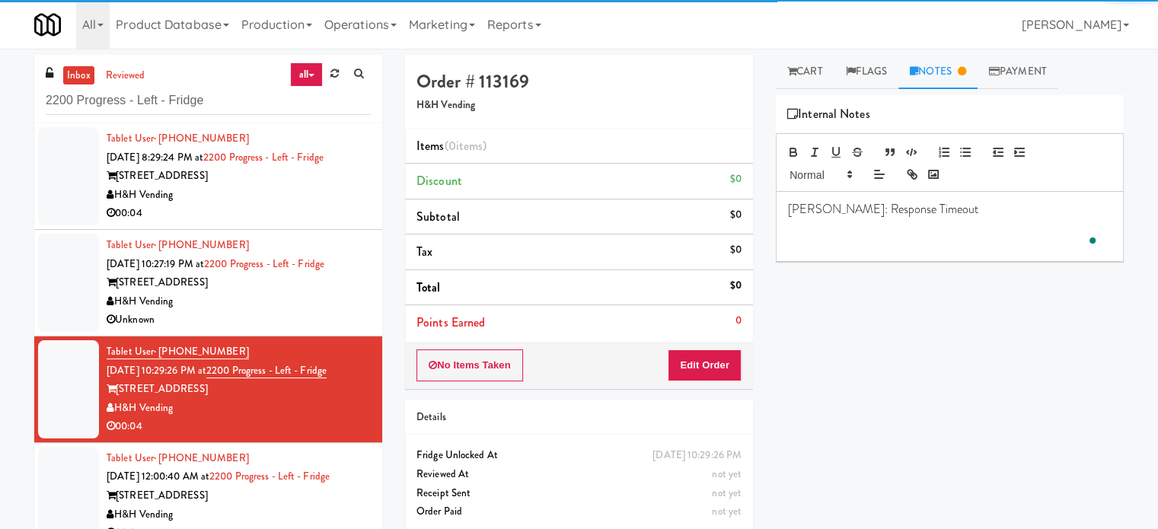
paste div
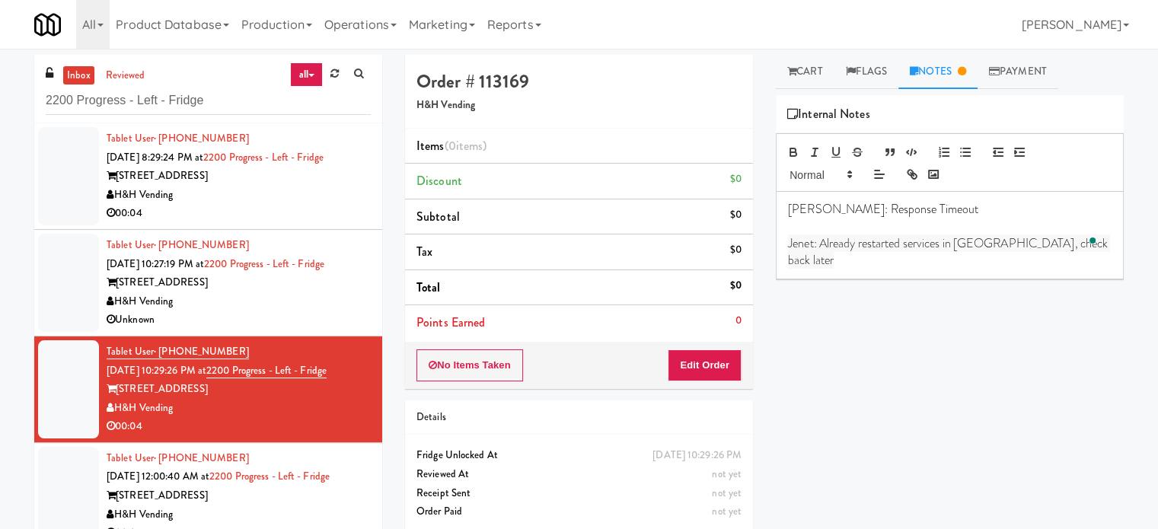
drag, startPoint x: 310, startPoint y: 506, endPoint x: 412, endPoint y: 453, distance: 115.1
click at [311, 508] on div "H&H Vending" at bounding box center [239, 514] width 264 height 19
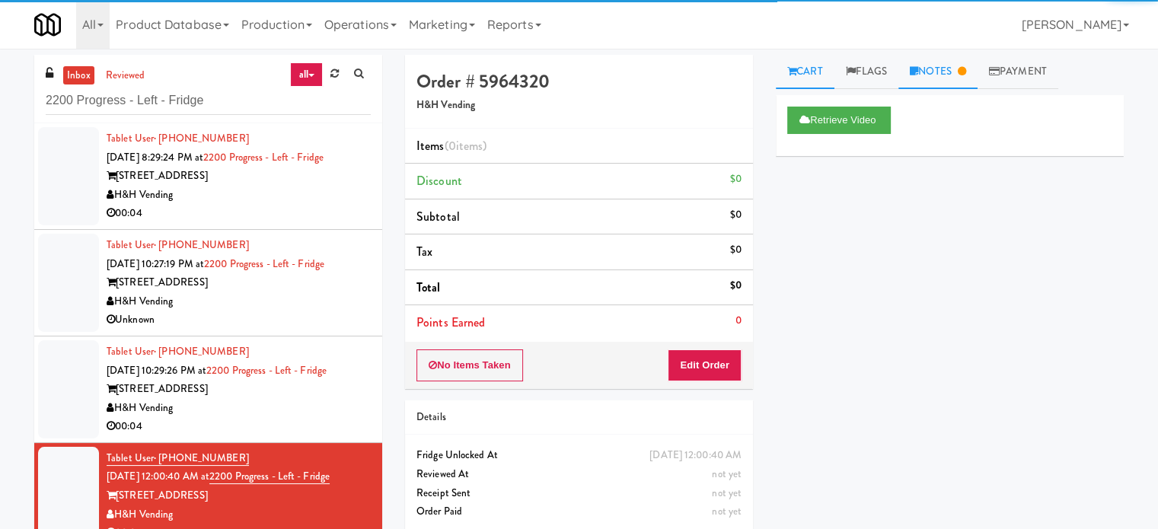
drag, startPoint x: 959, startPoint y: 72, endPoint x: 953, endPoint y: 81, distance: 11.0
click at [958, 74] on link "Notes" at bounding box center [937, 72] width 79 height 34
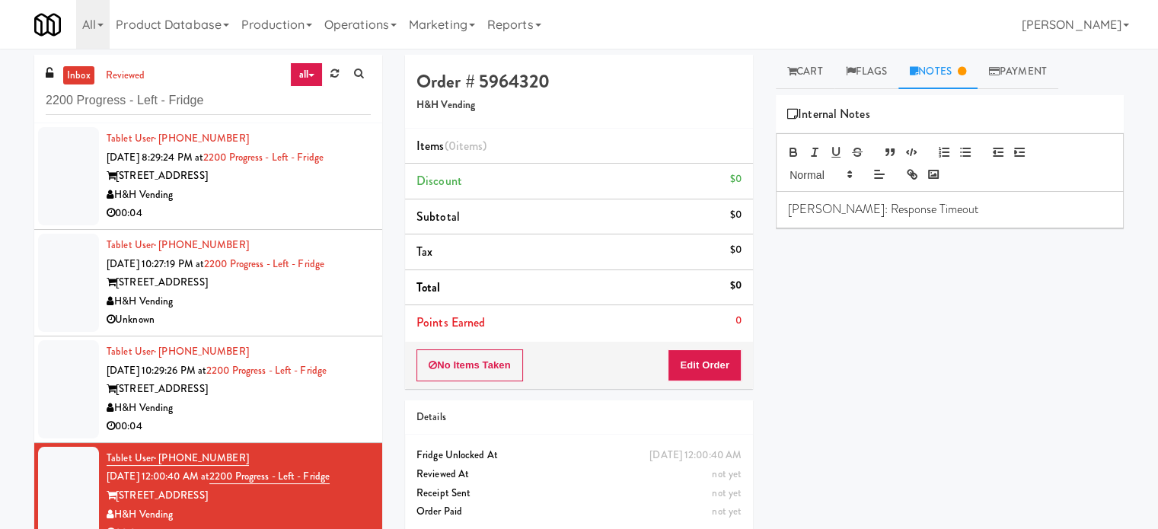
click at [935, 203] on p "[PERSON_NAME]: Response Timeout" at bounding box center [949, 209] width 323 height 17
click at [384, 264] on div "inbox reviewed all all unclear take inventory issue suspicious failed recent 22…" at bounding box center [208, 323] width 371 height 537
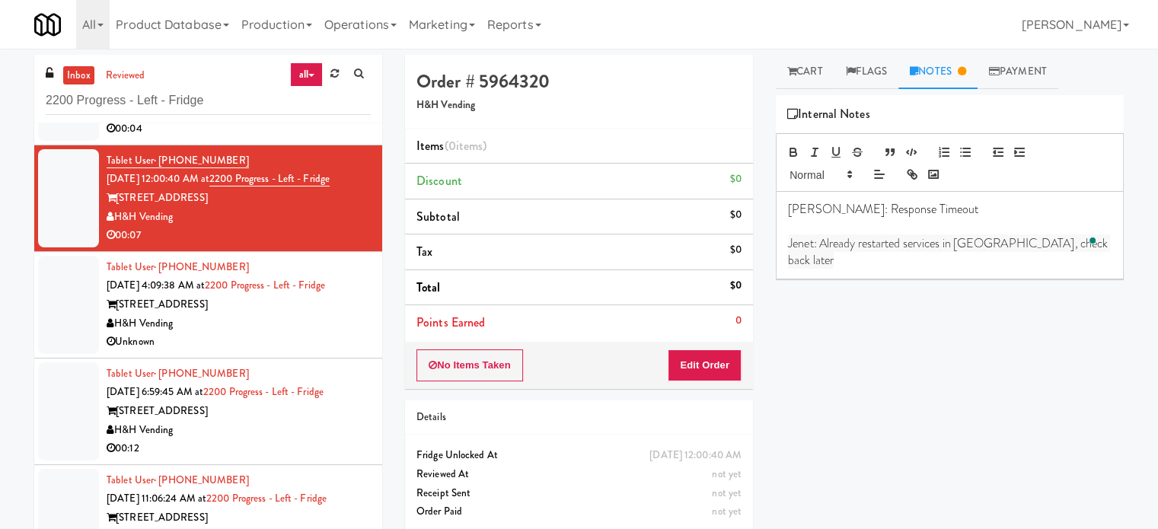
scroll to position [337, 0]
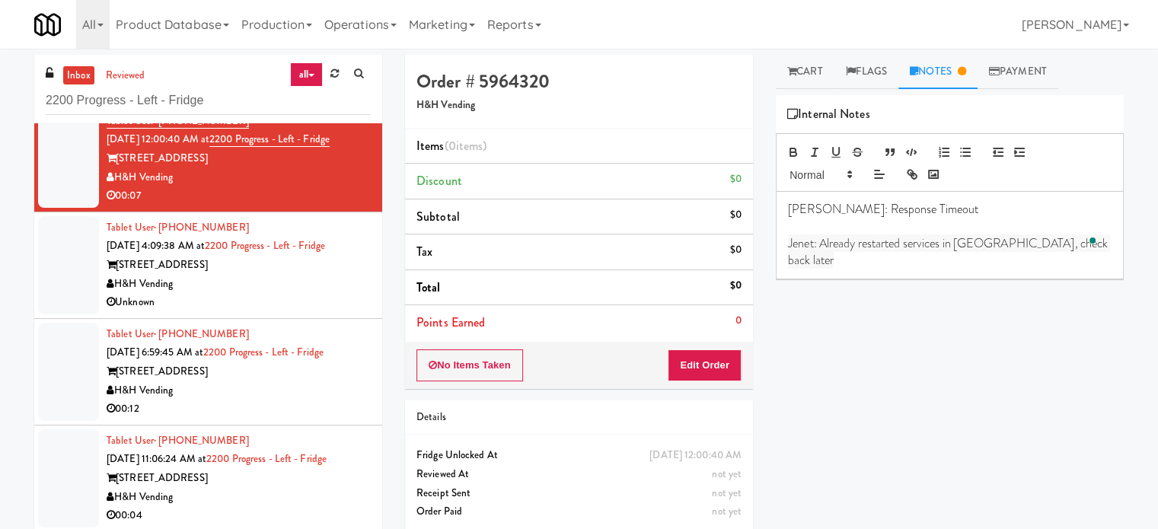
click at [362, 304] on li "Tablet User · (773) 339-8944 [DATE] 4:09:38 AM at 2200 Progress - Left - Fridge…" at bounding box center [208, 265] width 348 height 107
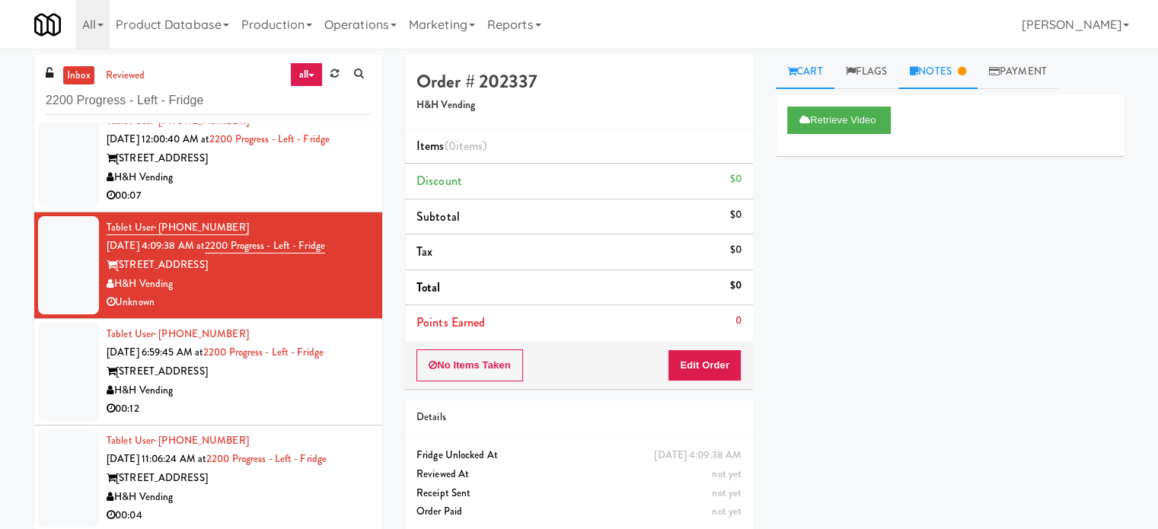
click at [956, 70] on link "Notes" at bounding box center [937, 72] width 79 height 34
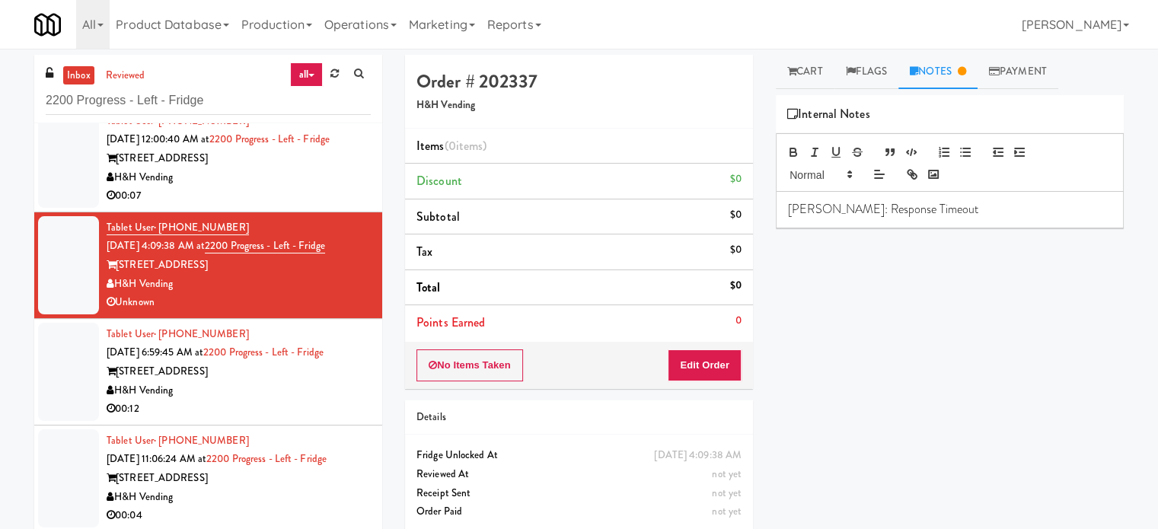
click at [926, 209] on p "[PERSON_NAME]: Response Timeout" at bounding box center [949, 209] width 323 height 17
paste div
drag, startPoint x: 323, startPoint y: 407, endPoint x: 579, endPoint y: 347, distance: 263.5
click at [334, 404] on div "00:12" at bounding box center [239, 409] width 264 height 19
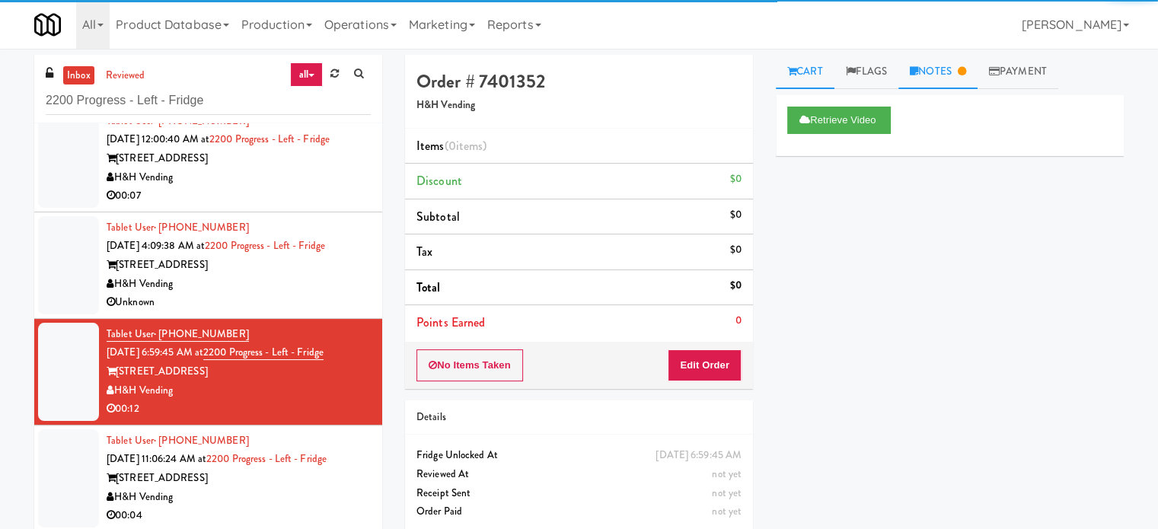
drag, startPoint x: 962, startPoint y: 72, endPoint x: 984, endPoint y: 132, distance: 64.1
click at [964, 74] on link "Notes" at bounding box center [937, 72] width 79 height 34
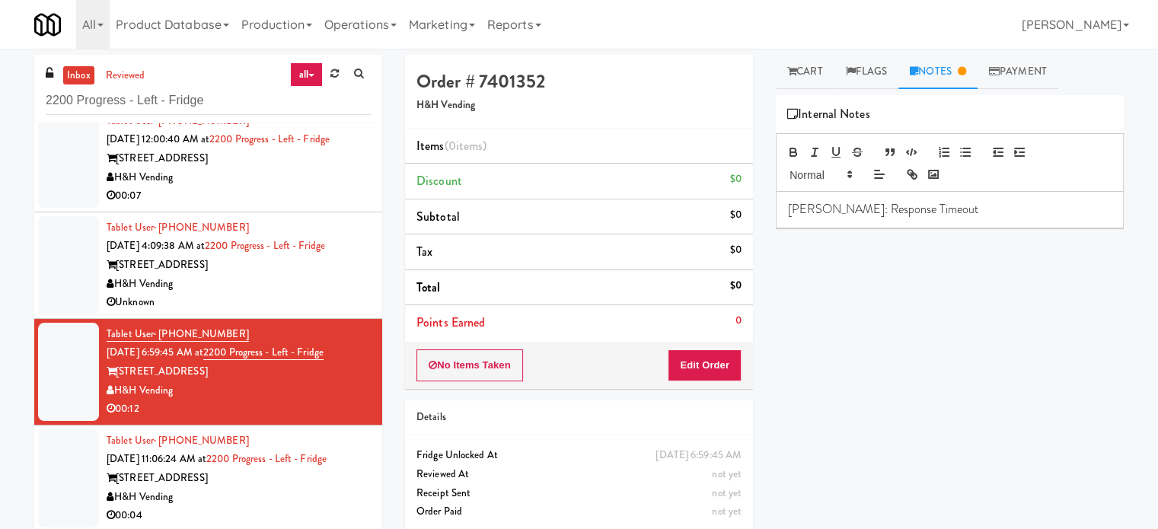
drag, startPoint x: 942, startPoint y: 206, endPoint x: 947, endPoint y: 231, distance: 24.8
click at [942, 209] on p "[PERSON_NAME]: Response Timeout" at bounding box center [949, 209] width 323 height 17
